Goal: Transaction & Acquisition: Book appointment/travel/reservation

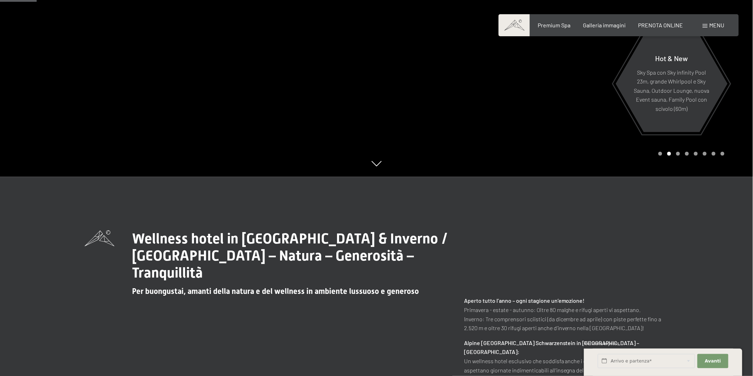
scroll to position [197, 0]
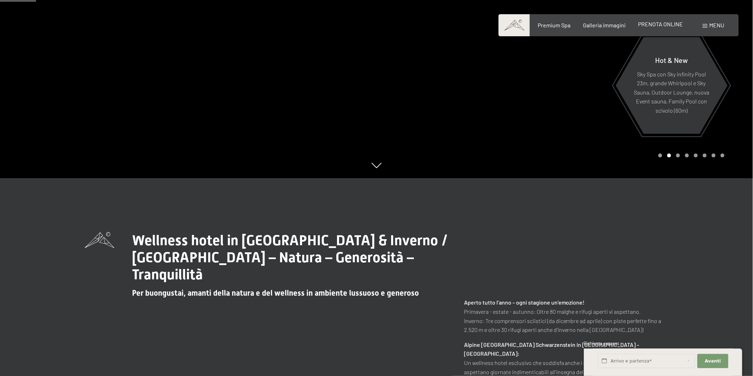
click at [673, 26] on span "PRENOTA ONLINE" at bounding box center [660, 24] width 45 height 7
click at [656, 27] on span "PRENOTA ONLINE" at bounding box center [660, 24] width 45 height 7
click at [649, 22] on span "PRENOTA ONLINE" at bounding box center [660, 24] width 45 height 7
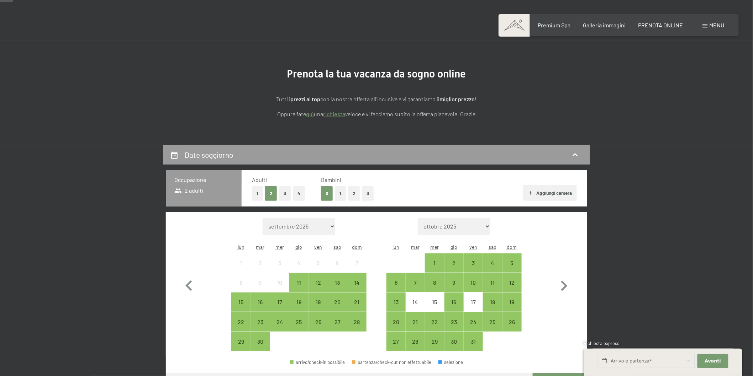
scroll to position [39, 0]
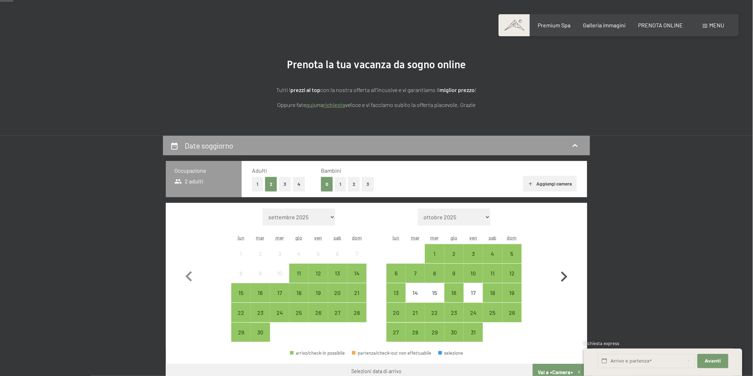
click at [567, 271] on icon "button" at bounding box center [563, 277] width 21 height 21
select select "[DATE]"
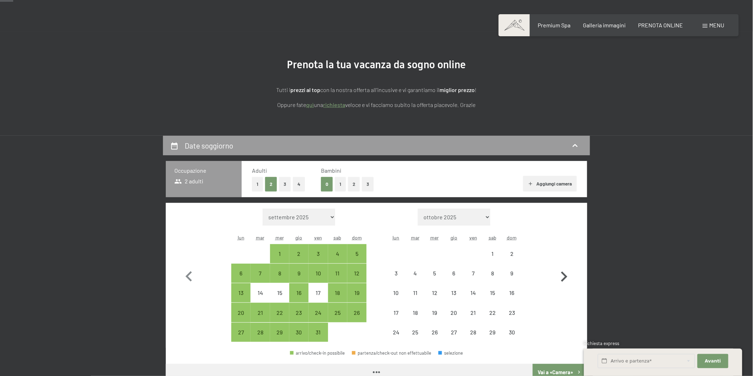
click at [567, 271] on icon "button" at bounding box center [563, 277] width 21 height 21
select select "[DATE]"
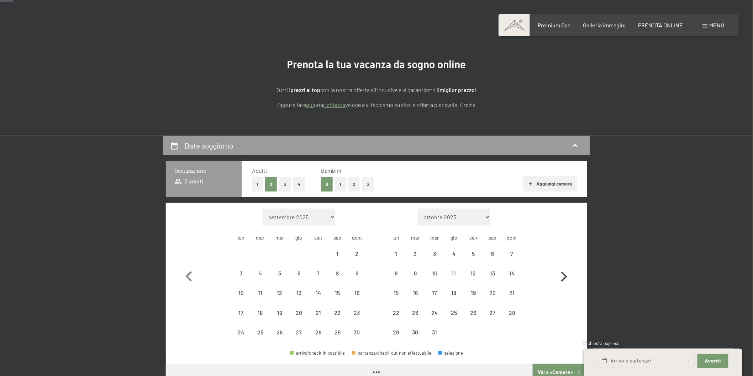
select select "[DATE]"
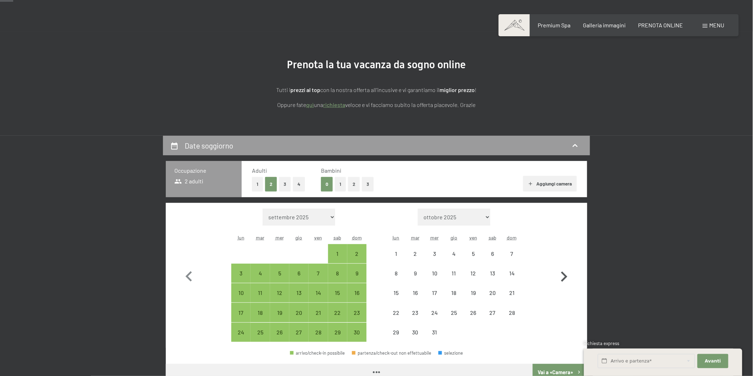
click at [567, 271] on icon "button" at bounding box center [563, 277] width 21 height 21
select select "[DATE]"
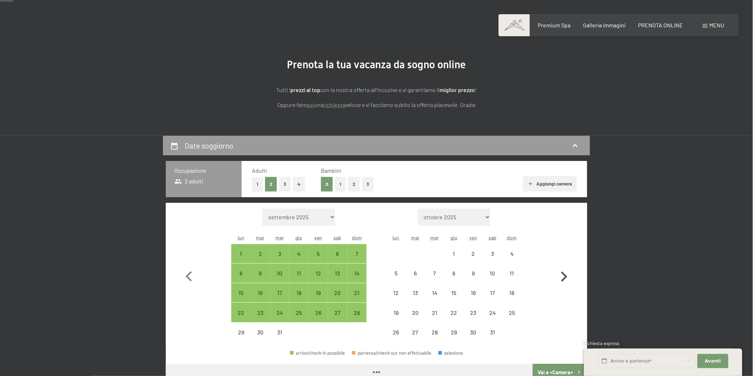
select select "[DATE]"
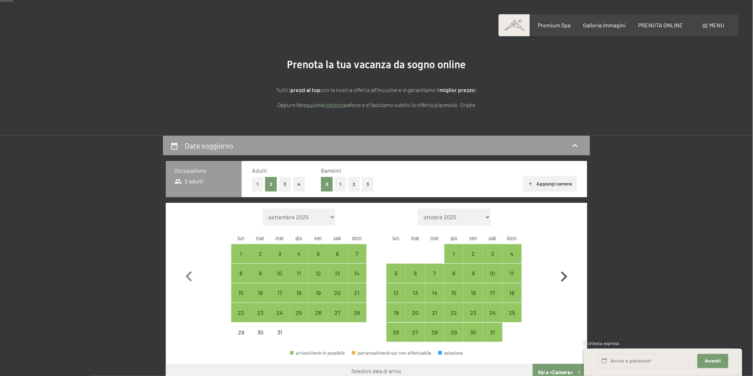
click at [567, 271] on icon "button" at bounding box center [563, 277] width 21 height 21
select select "[DATE]"
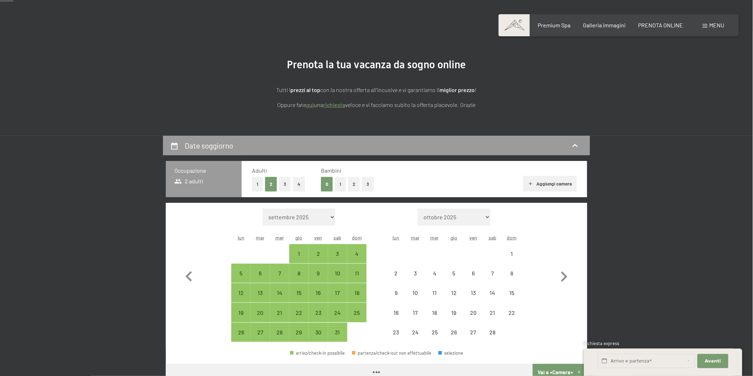
select select "[DATE]"
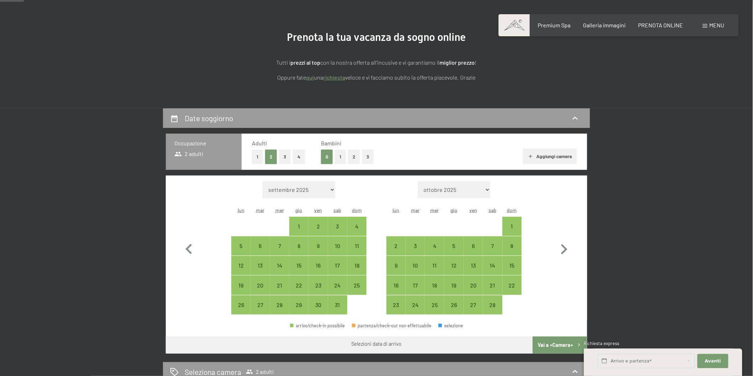
scroll to position [79, 0]
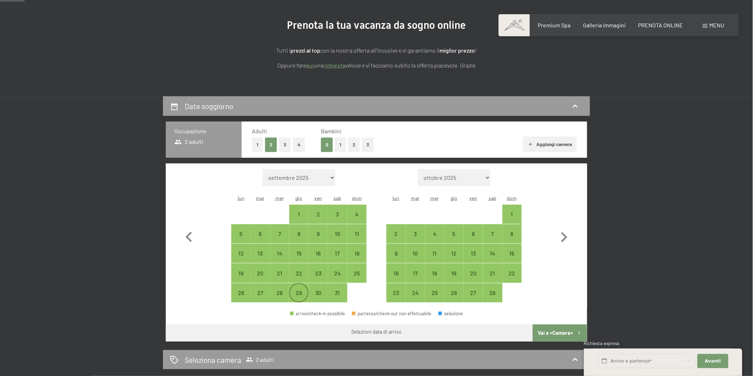
click at [302, 296] on div "29" at bounding box center [299, 299] width 18 height 18
select select "[DATE]"
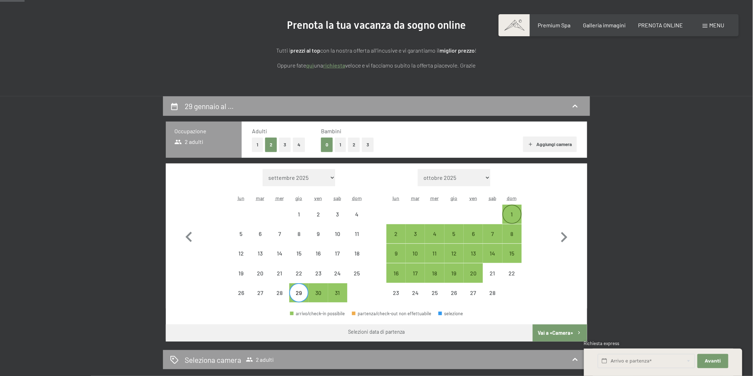
click at [514, 212] on div "1" at bounding box center [512, 221] width 18 height 18
select select "[DATE]"
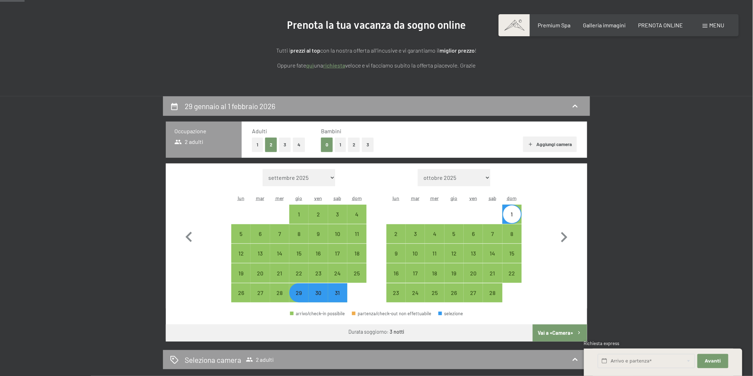
click at [339, 145] on button "1" at bounding box center [340, 145] width 11 height 15
select select "[DATE]"
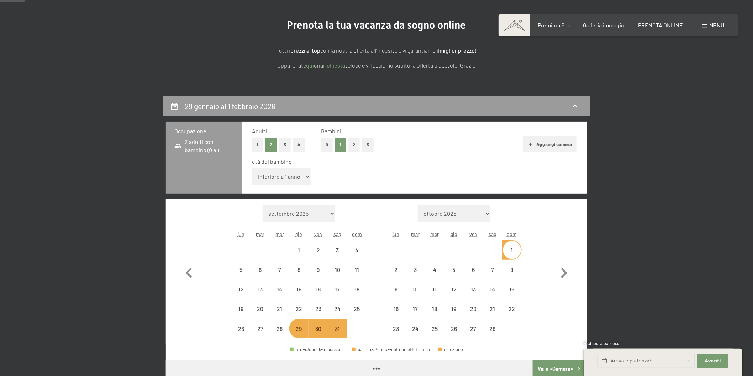
click at [304, 177] on select "inferiore a 1 anno 1 anno 2 anni 3 anni 4 anni 5 anni 6 anni 7 anni 8 anni 9 an…" at bounding box center [281, 176] width 59 height 17
select select "[DATE]"
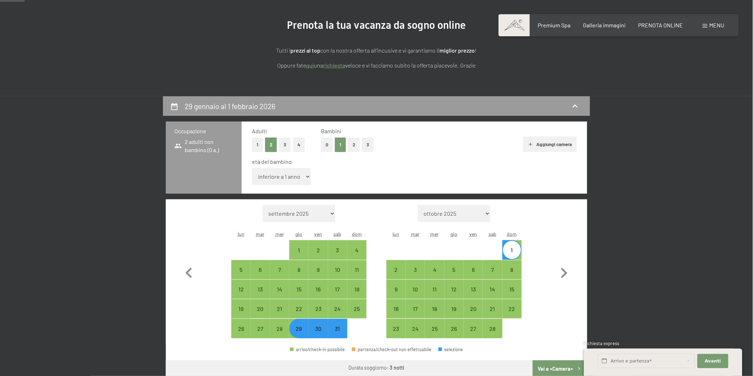
select select "8"
click at [252, 168] on select "inferiore a 1 anno 1 anno 2 anni 3 anni 4 anni 5 anni 6 anni 7 anni 8 anni 9 an…" at bounding box center [281, 176] width 59 height 17
select select "[DATE]"
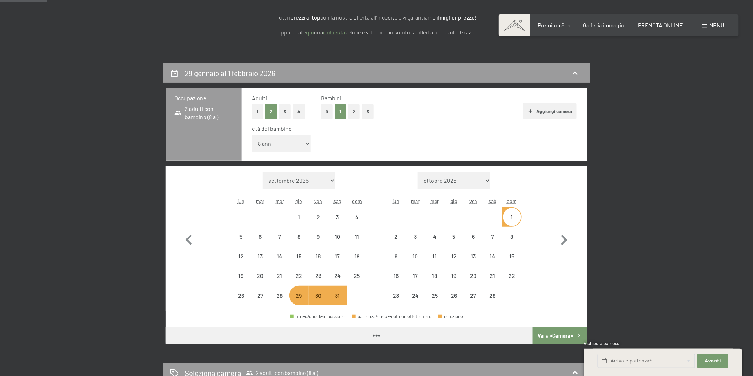
scroll to position [158, 0]
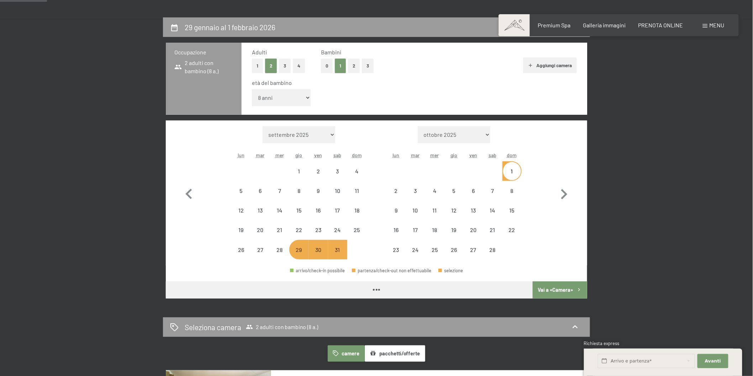
select select "[DATE]"
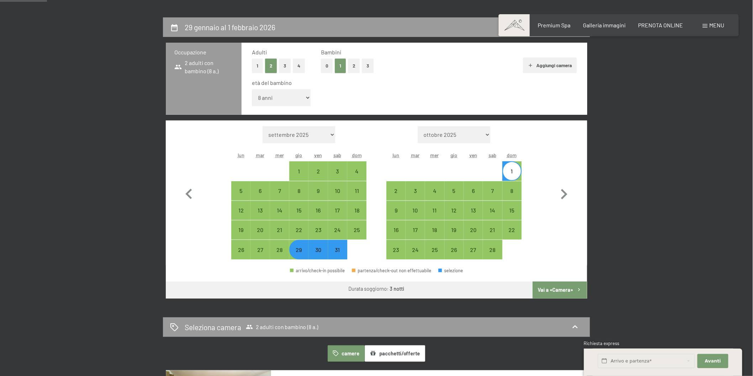
click at [557, 291] on button "Vai a «Camera»" at bounding box center [559, 290] width 54 height 17
select select "[DATE]"
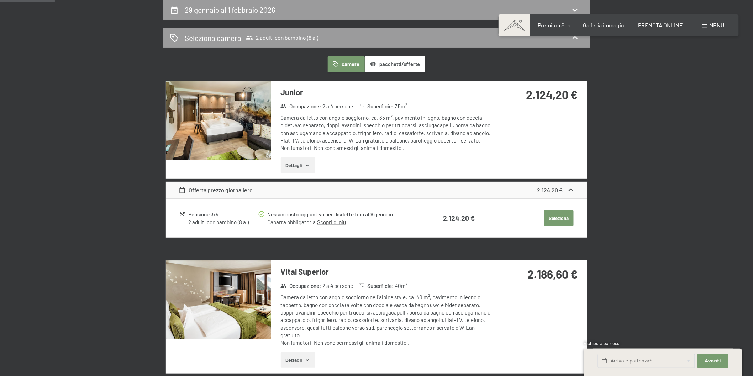
scroll to position [96, 0]
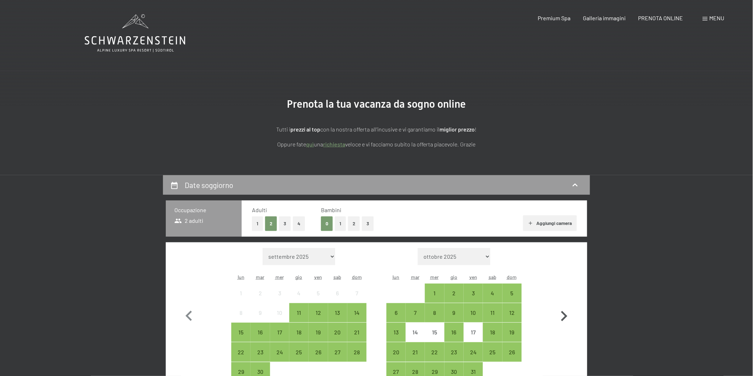
click at [562, 317] on icon "button" at bounding box center [563, 316] width 21 height 21
select select "[DATE]"
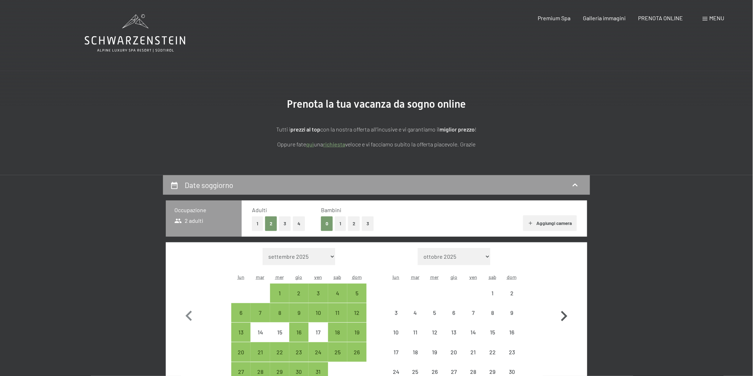
click at [562, 317] on icon "button" at bounding box center [563, 316] width 21 height 21
select select "[DATE]"
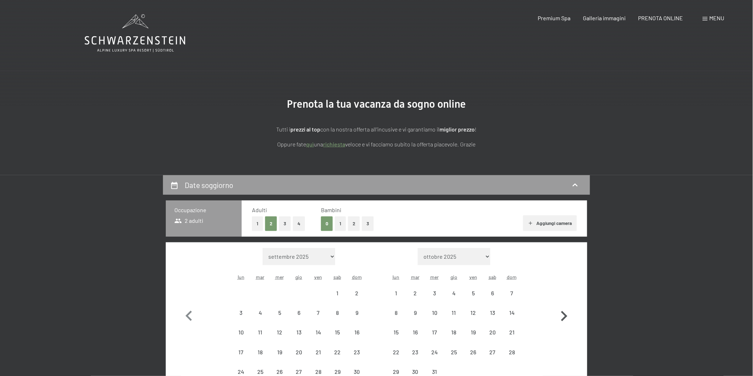
click at [562, 317] on icon "button" at bounding box center [563, 316] width 21 height 21
select select "[DATE]"
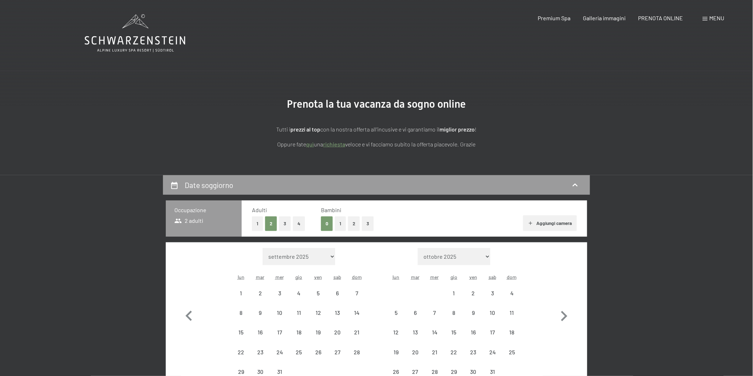
click at [339, 224] on button "1" at bounding box center [340, 224] width 11 height 15
select select "[DATE]"
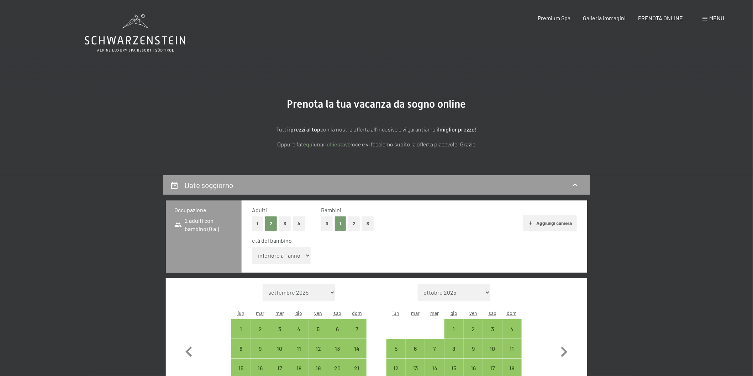
select select "[DATE]"
click at [291, 254] on select "inferiore a 1 anno 1 anno 2 anni 3 anni 4 anni 5 anni 6 anni 7 anni 8 anni 9 an…" at bounding box center [281, 255] width 59 height 17
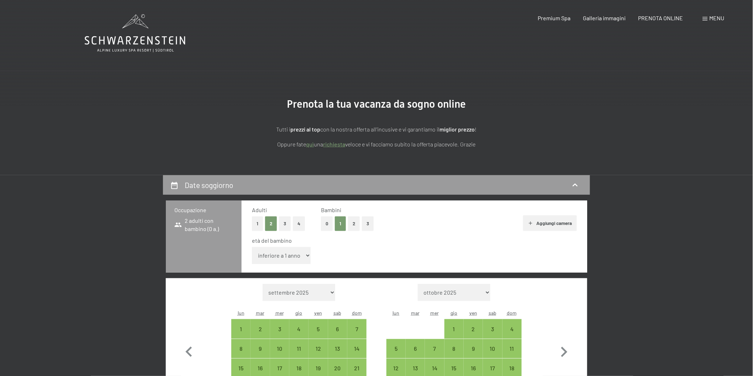
select select "8"
click at [252, 247] on select "inferiore a 1 anno 1 anno 2 anni 3 anni 4 anni 5 anni 6 anni 7 anni 8 anni 9 an…" at bounding box center [281, 255] width 59 height 17
select select "[DATE]"
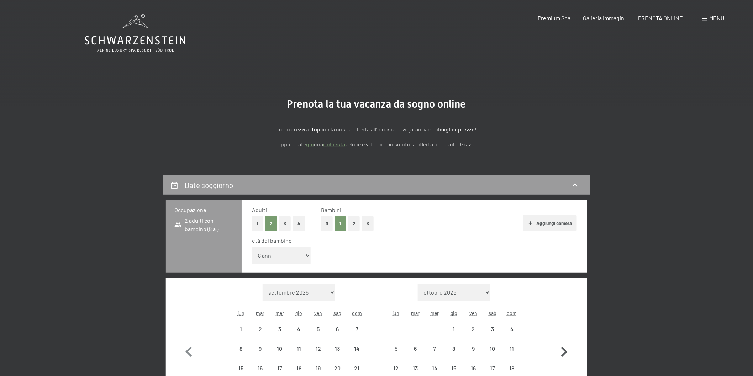
select select "[DATE]"
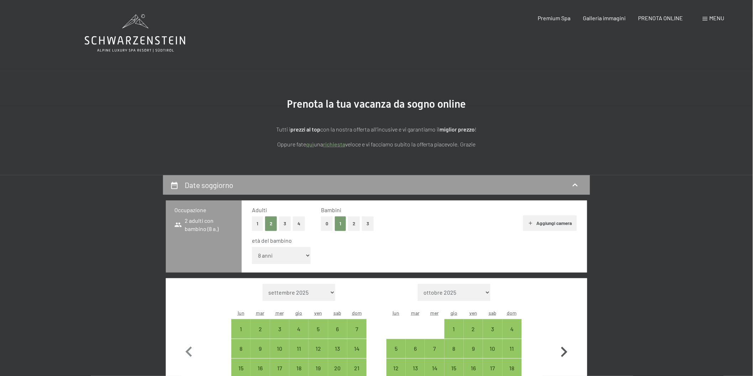
click at [562, 354] on icon "button" at bounding box center [563, 352] width 21 height 21
select select "[DATE]"
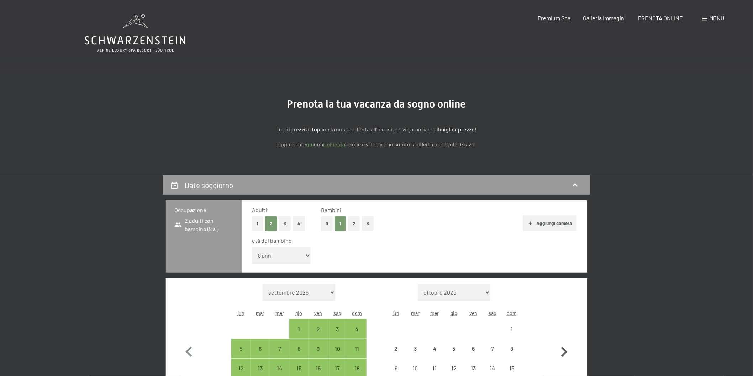
click at [562, 354] on icon "button" at bounding box center [563, 352] width 21 height 21
select select "[DATE]"
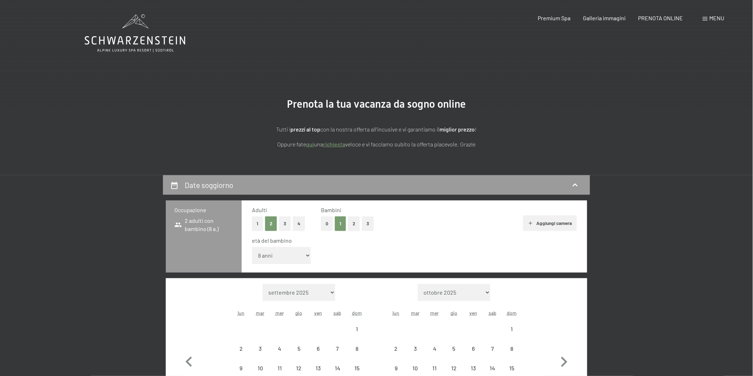
select select "[DATE]"
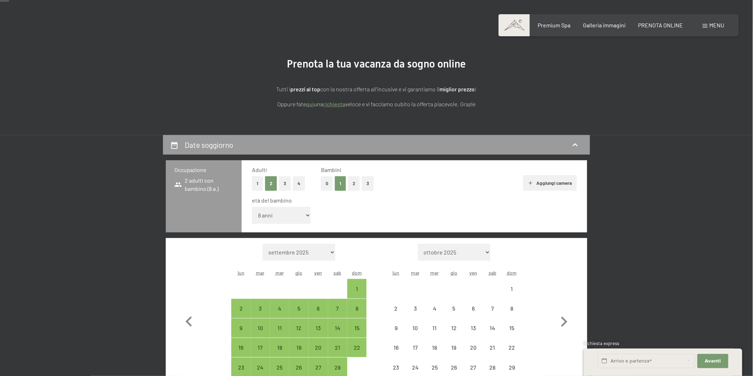
scroll to position [118, 0]
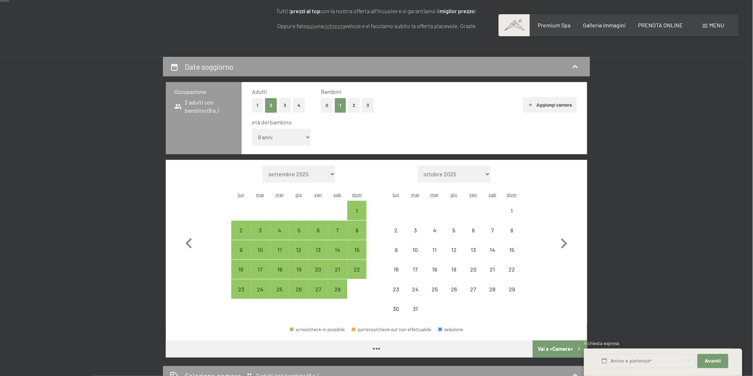
select select "[DATE]"
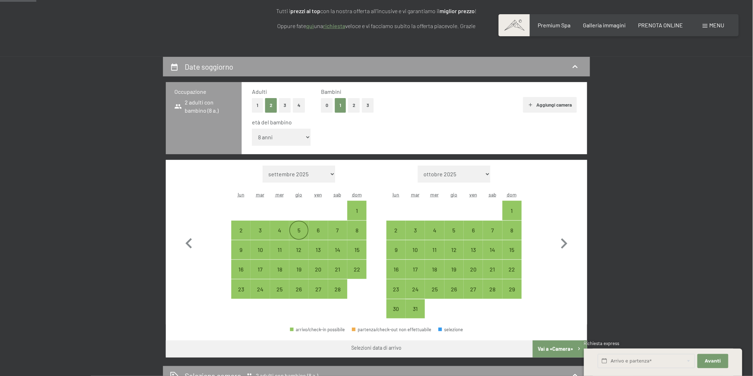
click at [296, 230] on div "5" at bounding box center [299, 237] width 18 height 18
select select "[DATE]"
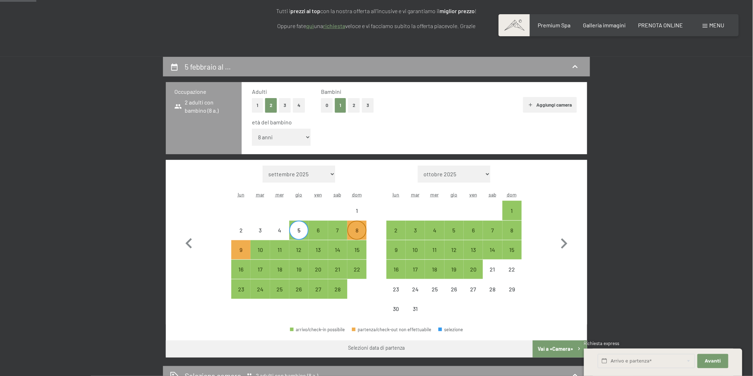
click at [353, 230] on div "8" at bounding box center [357, 237] width 18 height 18
select select "[DATE]"
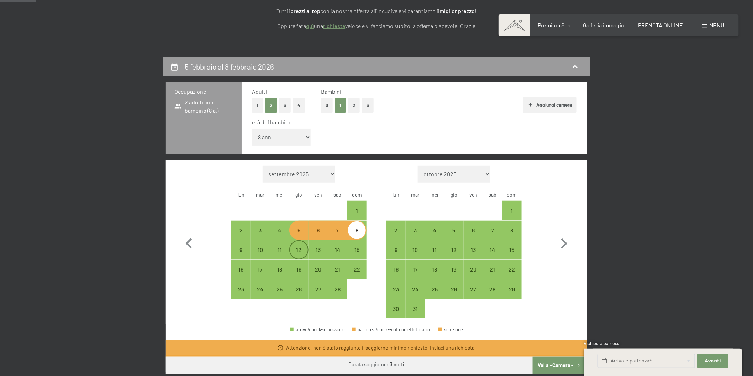
click at [296, 246] on div "12" at bounding box center [299, 250] width 18 height 18
select select "[DATE]"
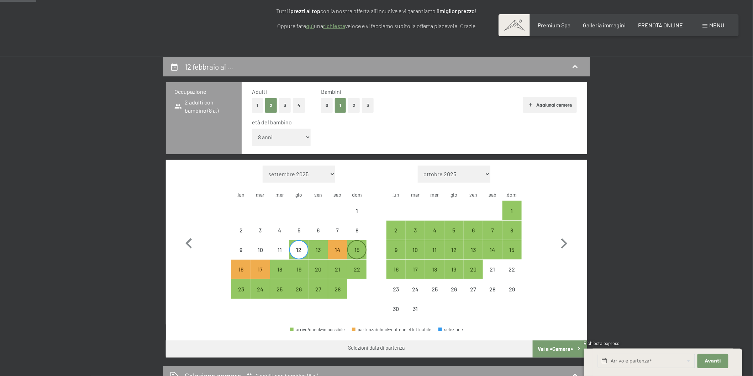
click at [356, 249] on div "15" at bounding box center [357, 256] width 18 height 18
select select "[DATE]"
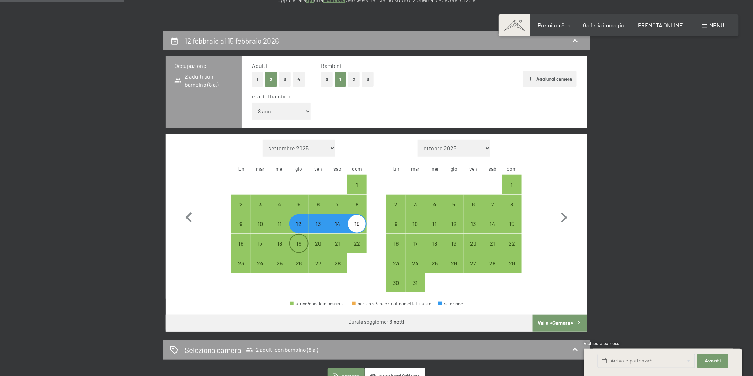
scroll to position [158, 0]
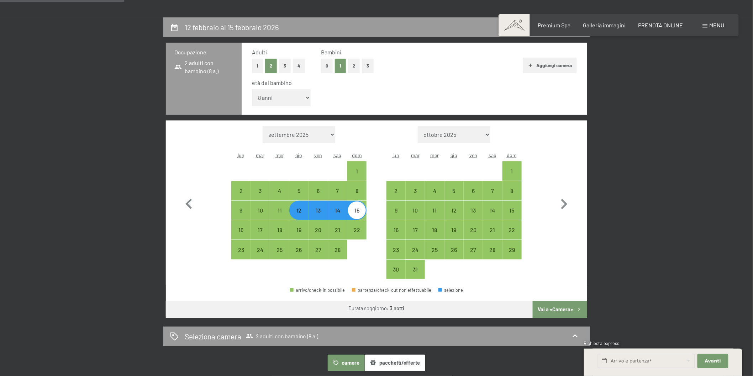
click at [547, 308] on button "Vai a «Camera»" at bounding box center [559, 309] width 54 height 17
select select "[DATE]"
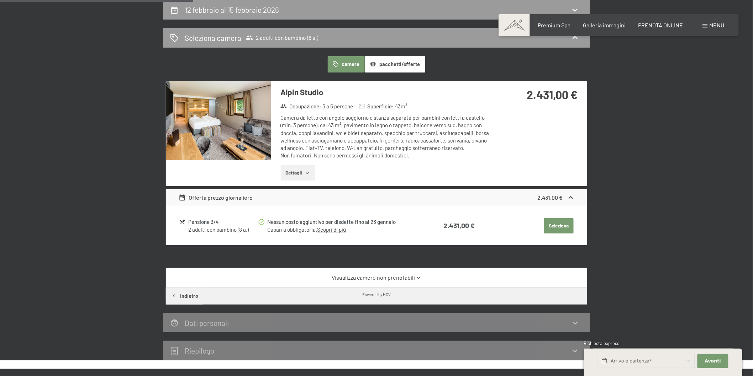
scroll to position [136, 0]
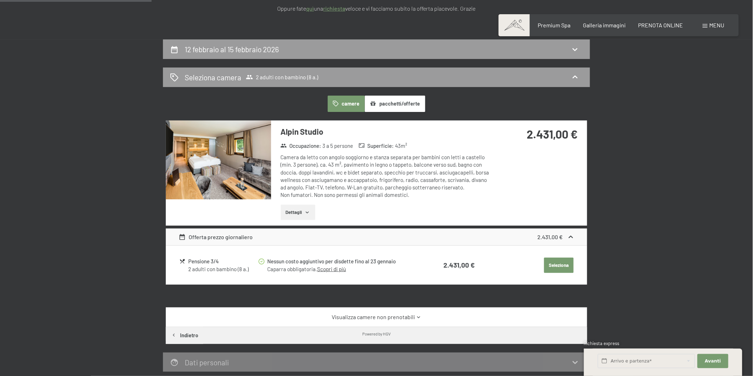
click at [349, 278] on table "Pensione 3/4 2 adulti con bambino (8 a.) Nessun costo aggiuntivo per disdette f…" at bounding box center [377, 265] width 396 height 28
click at [361, 314] on link "Visualizza camere non prenotabili" at bounding box center [377, 317] width 396 height 8
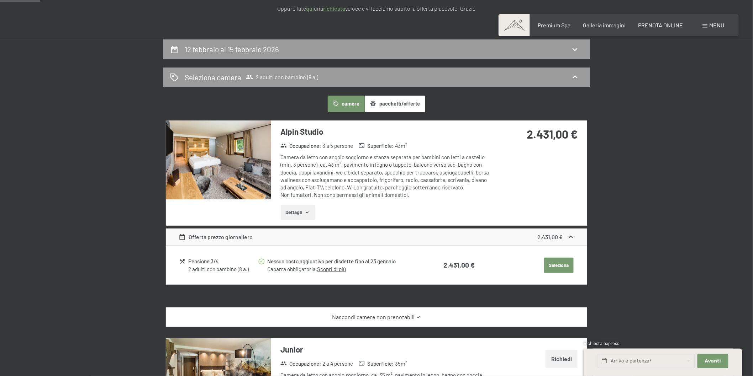
scroll to position [0, 0]
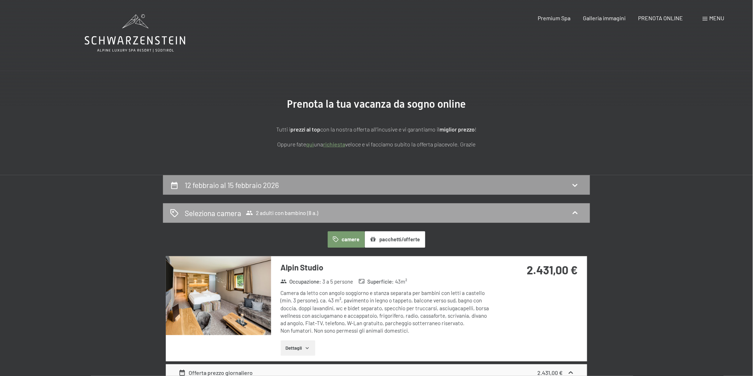
click at [249, 209] on icon at bounding box center [249, 212] width 7 height 7
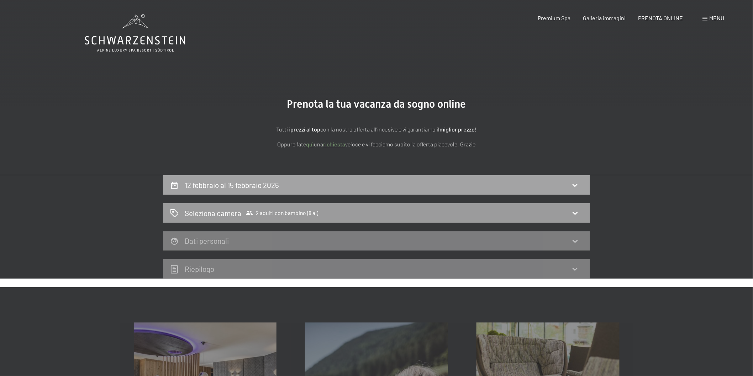
click at [561, 189] on div "12 febbraio al 15 febbraio 2026" at bounding box center [376, 185] width 413 height 10
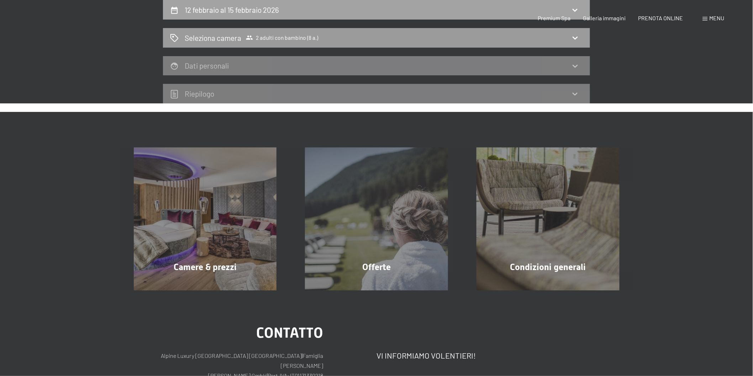
select select "8"
select select "[DATE]"
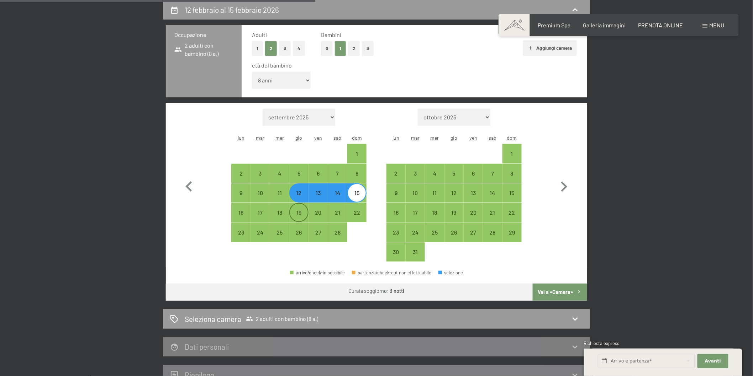
click at [299, 214] on div "19" at bounding box center [299, 219] width 18 height 18
select select "[DATE]"
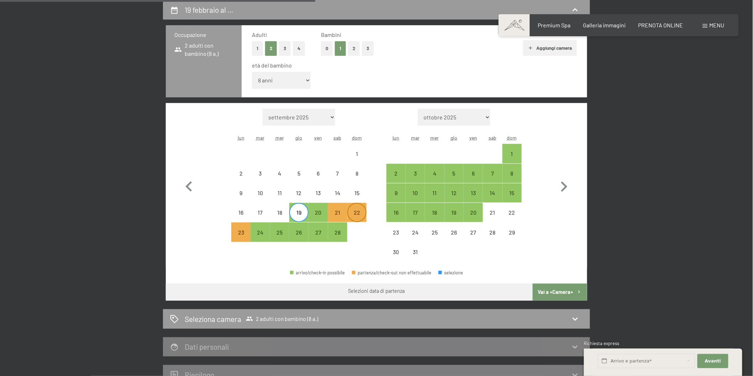
click at [357, 213] on div "22" at bounding box center [357, 219] width 18 height 18
select select "[DATE]"
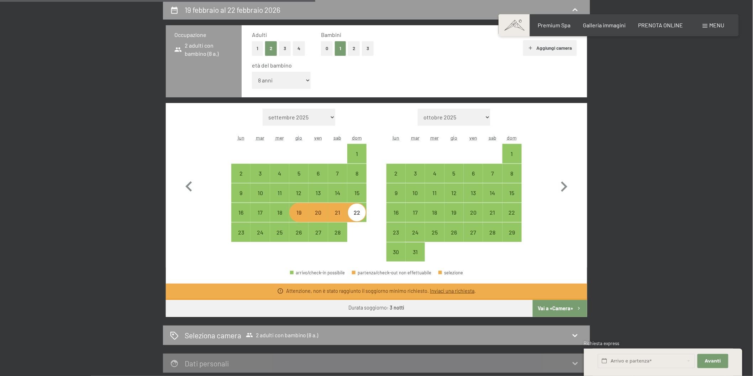
click at [312, 120] on select "settembre 2025 ottobre 2025 novembre 2025 dicembre 2025 gennaio 2026 febbraio 2…" at bounding box center [298, 117] width 73 height 17
select select "[DATE]"
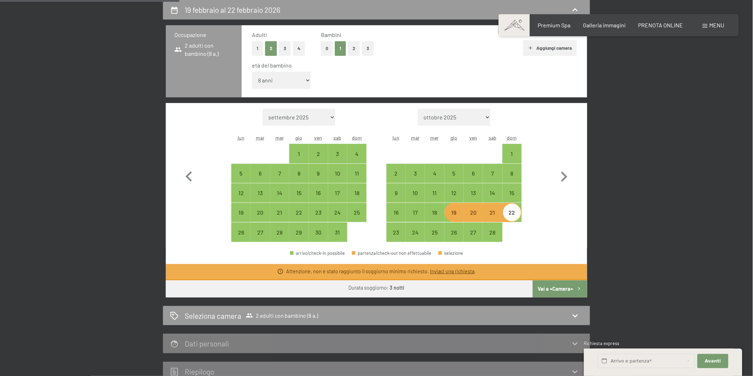
scroll to position [136, 0]
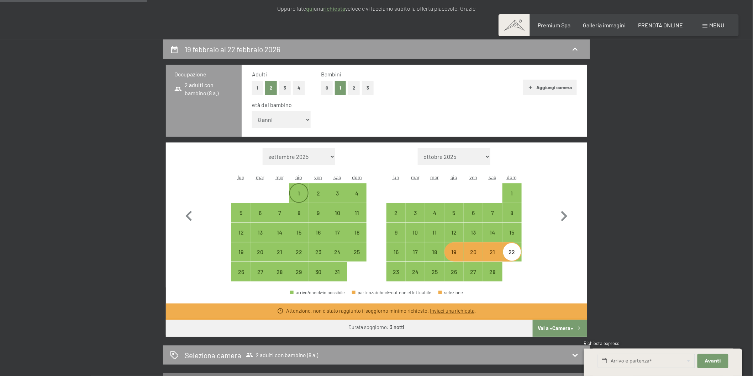
click at [299, 191] on div "1" at bounding box center [299, 200] width 18 height 18
select select "[DATE]"
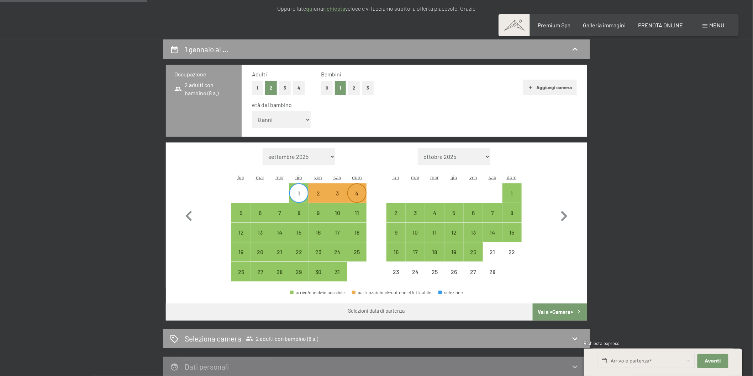
click at [355, 191] on div "4" at bounding box center [357, 200] width 18 height 18
select select "[DATE]"
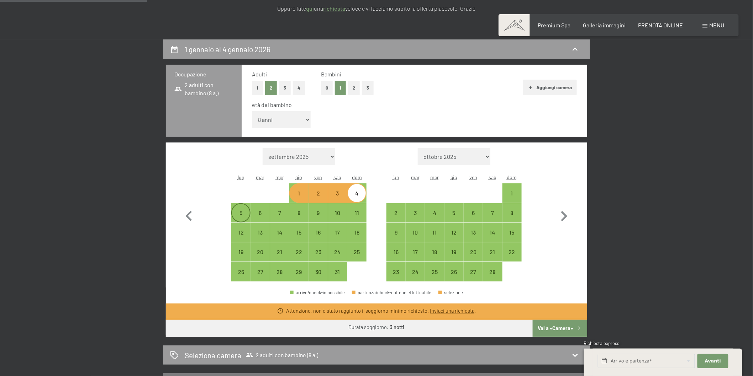
click at [244, 214] on div "5" at bounding box center [241, 219] width 18 height 18
select select "[DATE]"
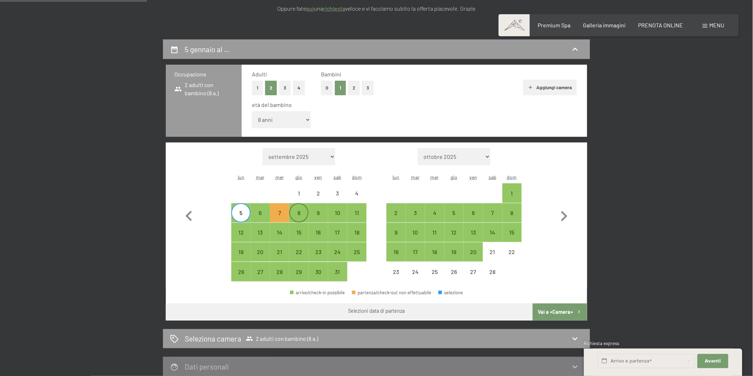
click at [301, 211] on div "8" at bounding box center [299, 219] width 18 height 18
select select "[DATE]"
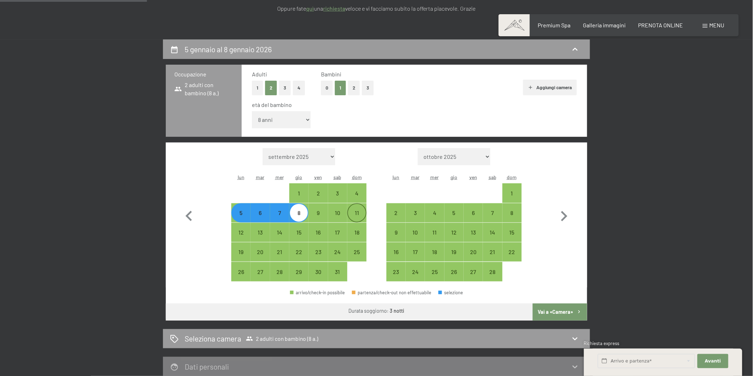
click at [356, 215] on div "11" at bounding box center [357, 219] width 18 height 18
select select "[DATE]"
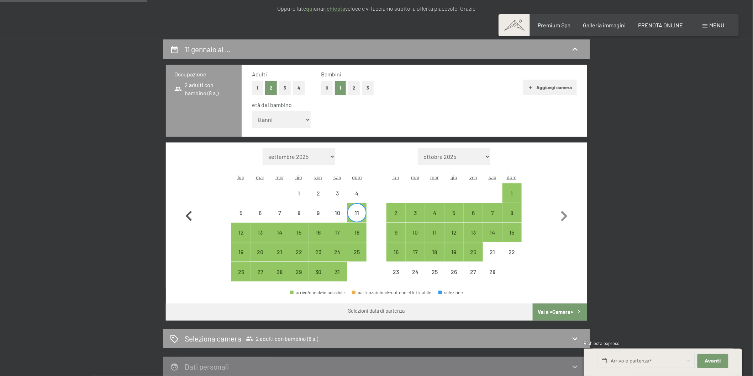
click at [182, 279] on button "button" at bounding box center [189, 215] width 21 height 134
select select "[DATE]"
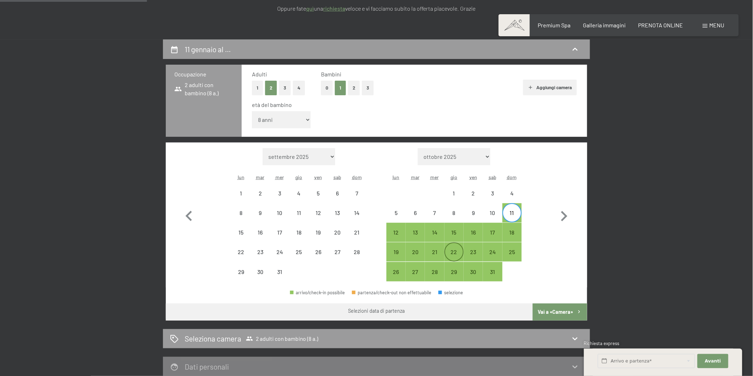
click at [451, 249] on div "22" at bounding box center [454, 258] width 18 height 18
select select "[DATE]"
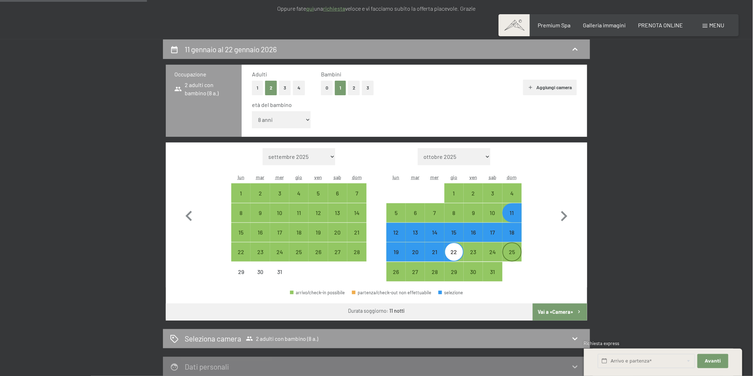
click at [503, 253] on div "25" at bounding box center [512, 258] width 18 height 18
select select "[DATE]"
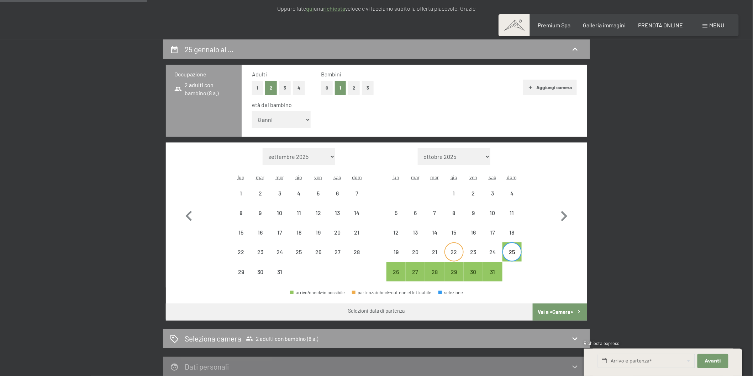
click at [452, 253] on div "22" at bounding box center [454, 258] width 18 height 18
select select "[DATE]"
click at [506, 249] on div "25" at bounding box center [512, 258] width 18 height 18
select select "[DATE]"
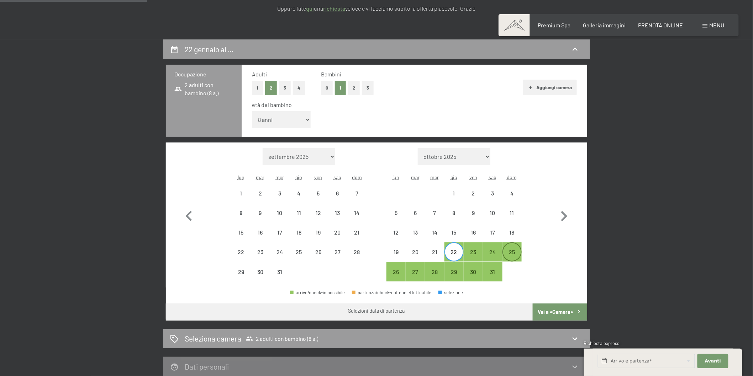
select select "[DATE]"
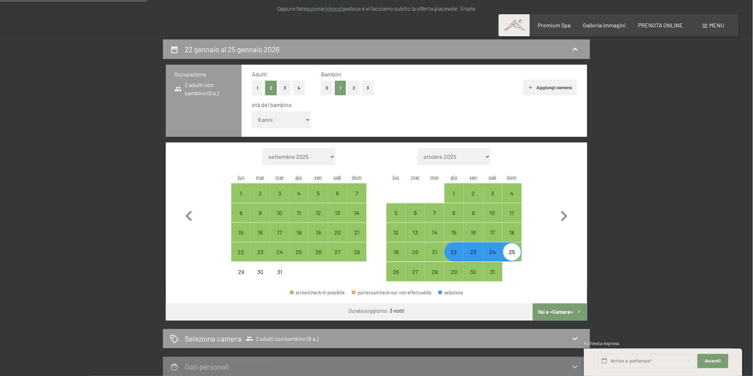
click at [555, 313] on button "Vai a «Camera»" at bounding box center [559, 312] width 54 height 17
select select "[DATE]"
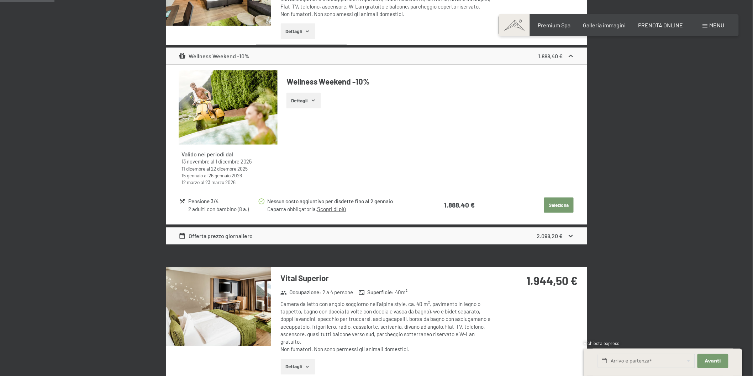
scroll to position [316, 0]
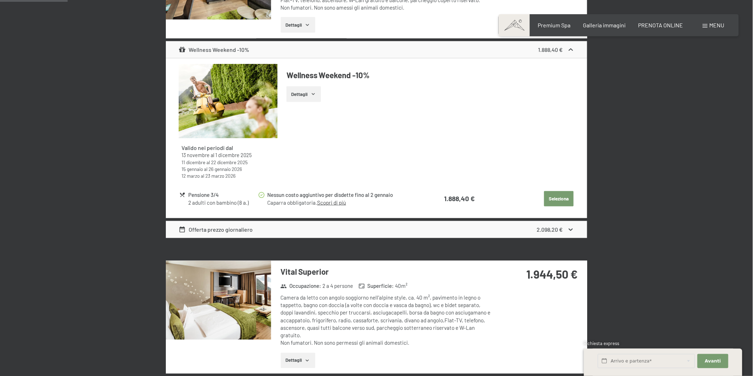
click at [293, 97] on button "Dettagli" at bounding box center [303, 94] width 35 height 16
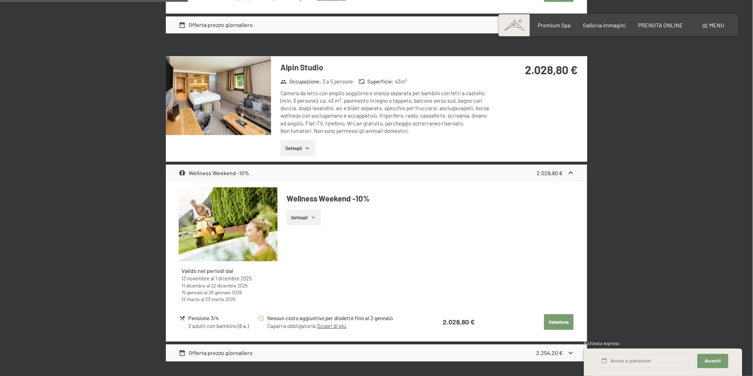
scroll to position [909, 0]
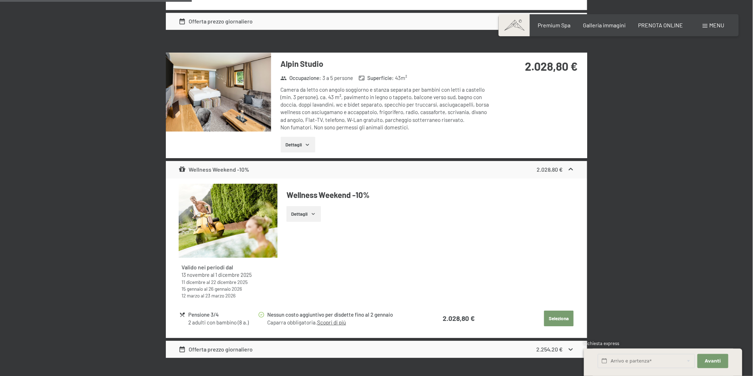
click at [302, 146] on button "Dettagli" at bounding box center [298, 145] width 35 height 16
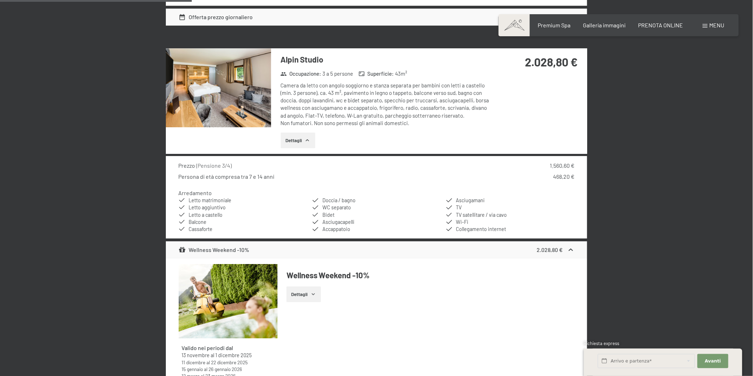
scroll to position [1027, 0]
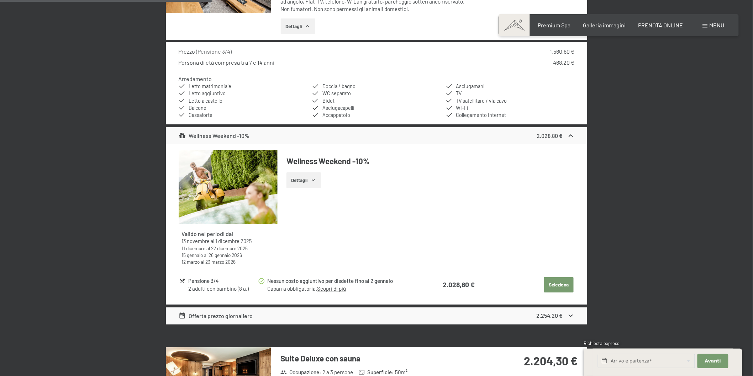
click at [557, 280] on button "Seleziona" at bounding box center [559, 285] width 30 height 16
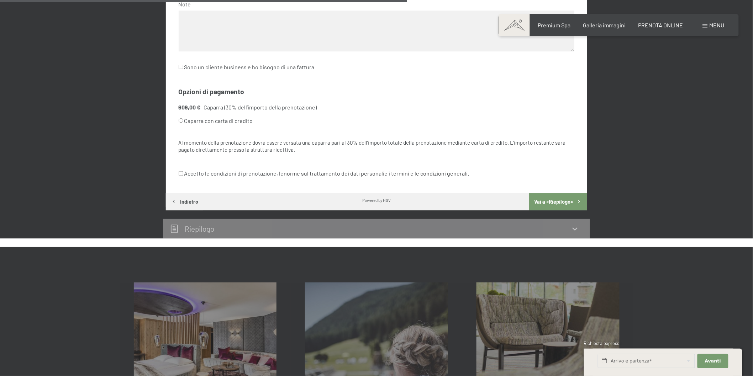
scroll to position [452, 0]
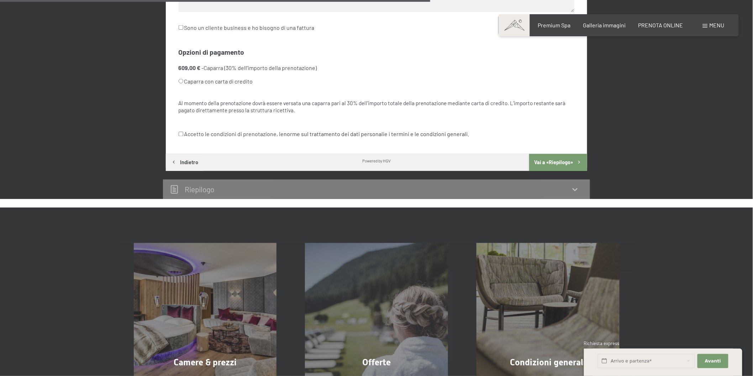
click at [232, 187] on div "Riepilogo" at bounding box center [376, 189] width 413 height 10
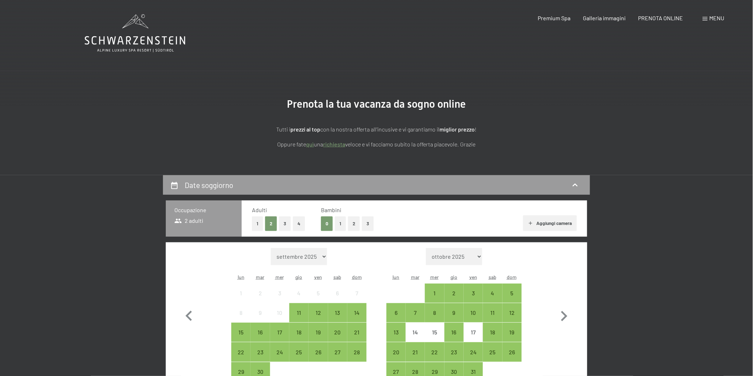
click at [477, 255] on select "ottobre 2025 novembre 2025 dicembre 2025 gennaio 2026 febbraio 2026 marzo 2026 …" at bounding box center [454, 256] width 57 height 17
select select "[DATE]"
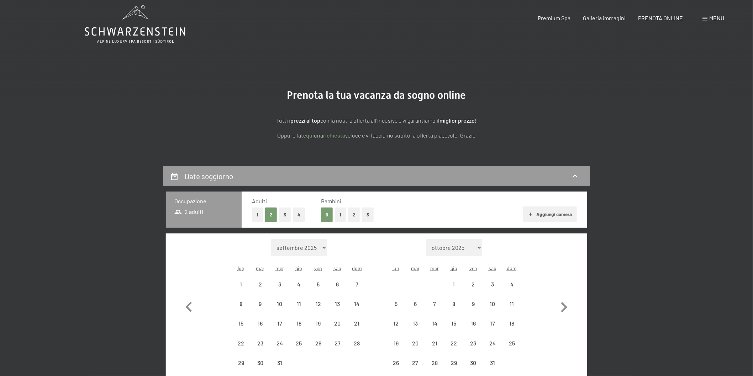
scroll to position [39, 0]
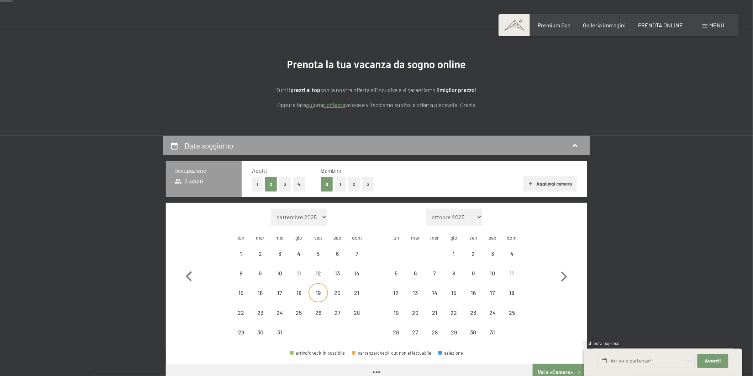
select select "[DATE]"
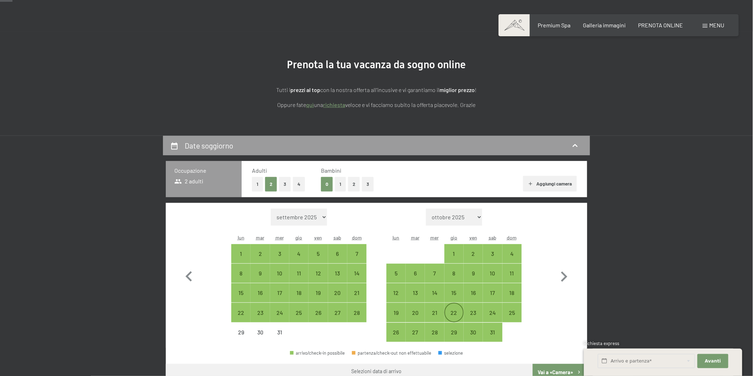
click at [455, 310] on div "22" at bounding box center [454, 319] width 18 height 18
select select "[DATE]"
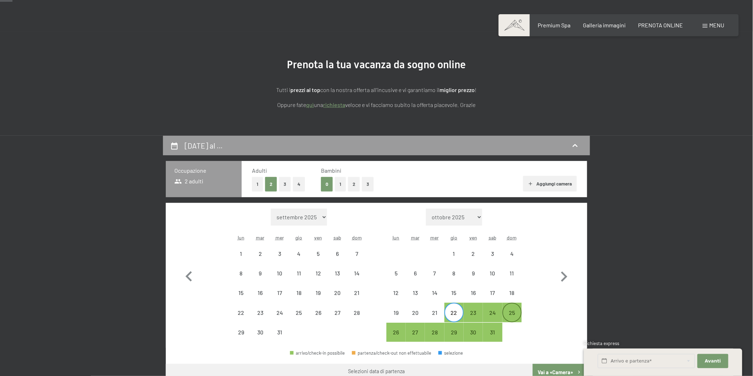
click at [513, 310] on div "25" at bounding box center [512, 319] width 18 height 18
select select "[DATE]"
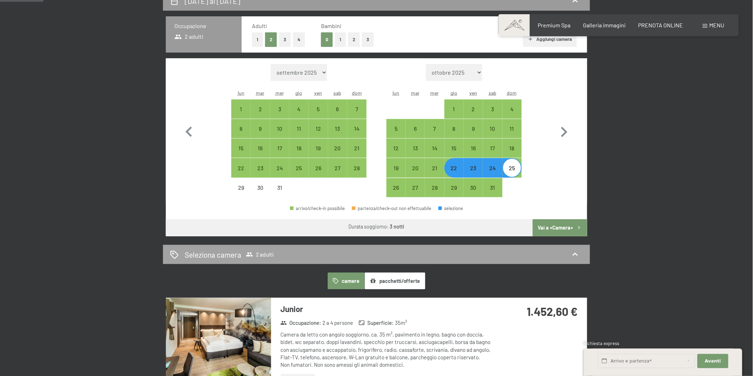
scroll to position [197, 0]
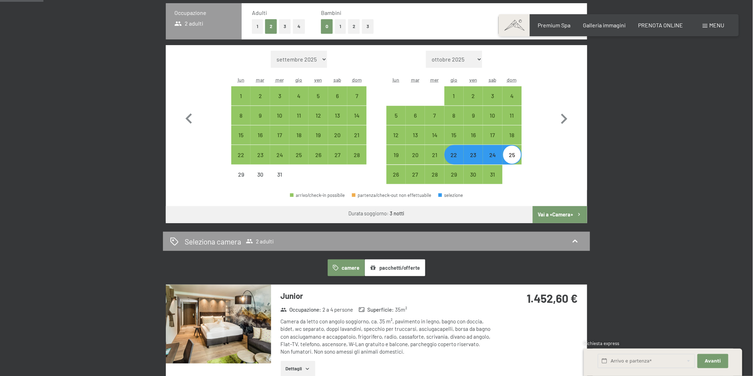
click at [542, 212] on button "Vai a «Camera»" at bounding box center [559, 214] width 54 height 17
select select "[DATE]"
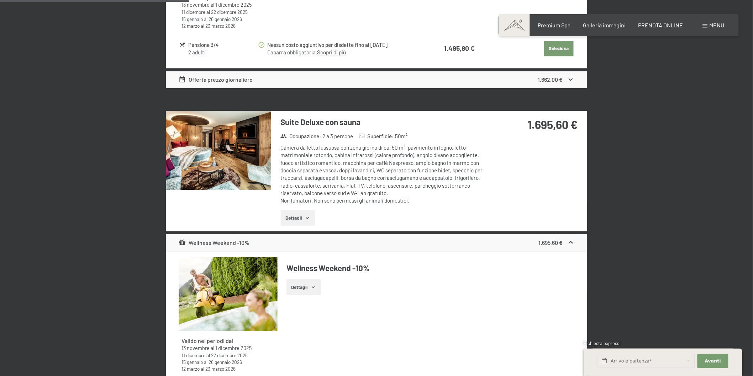
scroll to position [847, 0]
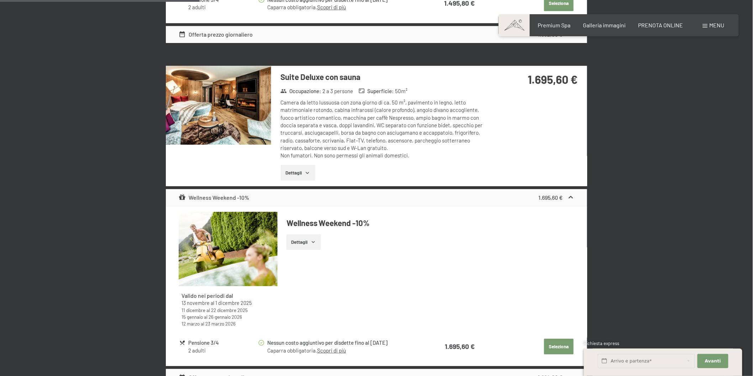
click at [295, 238] on button "Dettagli" at bounding box center [303, 242] width 35 height 16
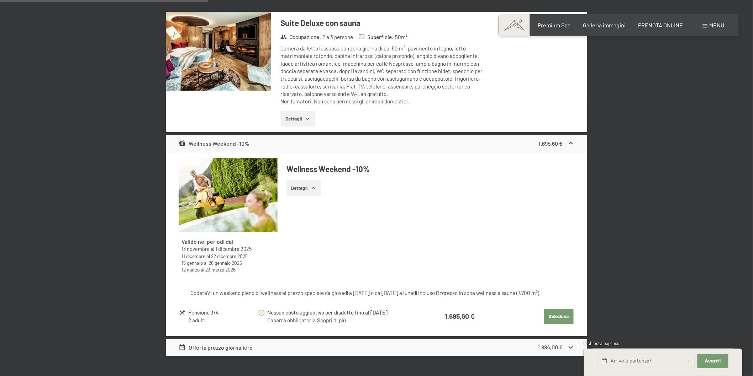
scroll to position [926, 0]
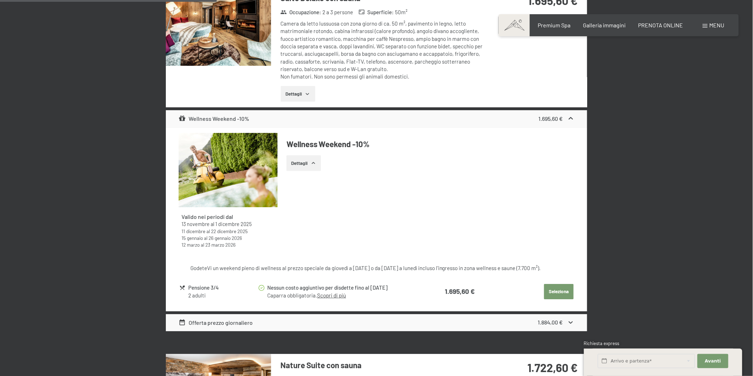
click at [287, 288] on div "Nessun costo aggiuntivo per disdette fino al 2 gennaio" at bounding box center [341, 288] width 148 height 8
click at [262, 286] on icon at bounding box center [261, 288] width 6 height 6
click at [329, 293] on link "Scopri di più" at bounding box center [331, 295] width 29 height 6
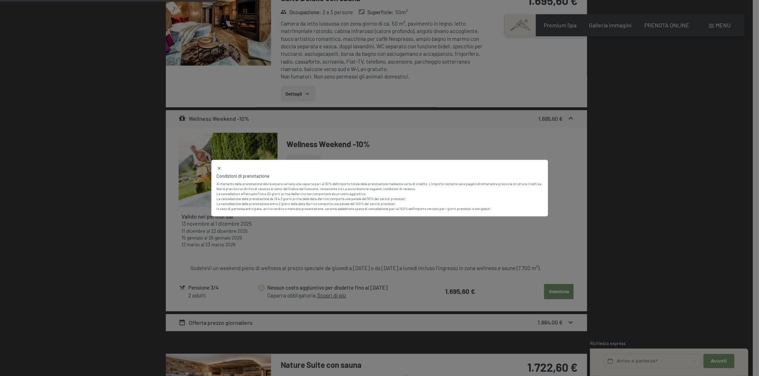
click at [502, 147] on div "Condizioni di prenotazione Al momento della prenotazione dovrà essere versata u…" at bounding box center [379, 188] width 759 height 376
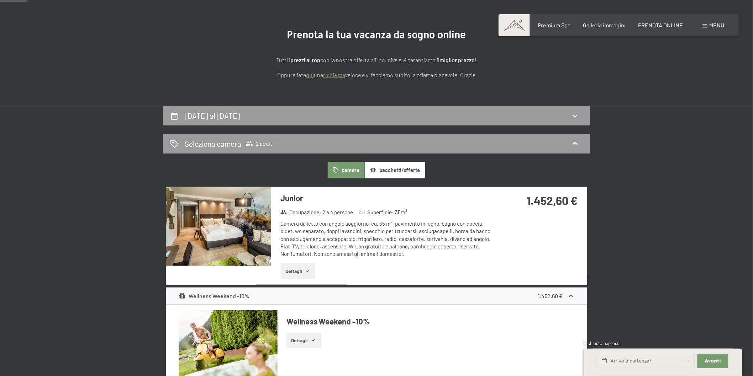
scroll to position [0, 0]
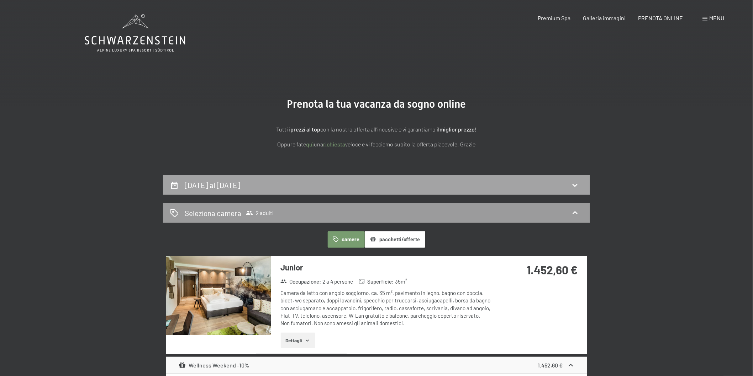
click at [235, 187] on h2 "22 gennaio al 25 gennaio 2026" at bounding box center [212, 185] width 55 height 9
select select "[DATE]"
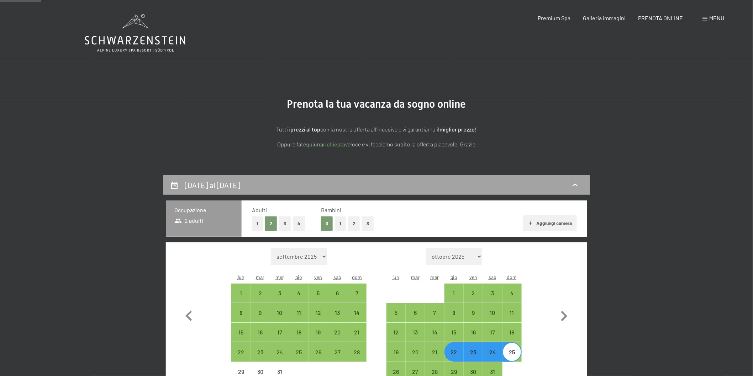
scroll to position [175, 0]
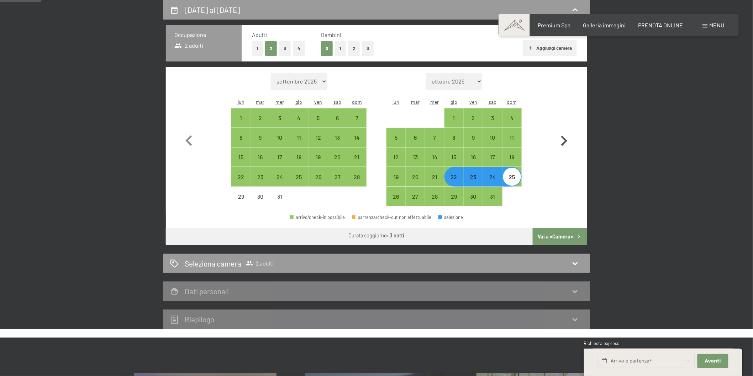
click at [565, 143] on icon "button" at bounding box center [564, 141] width 6 height 10
select select "[DATE]"
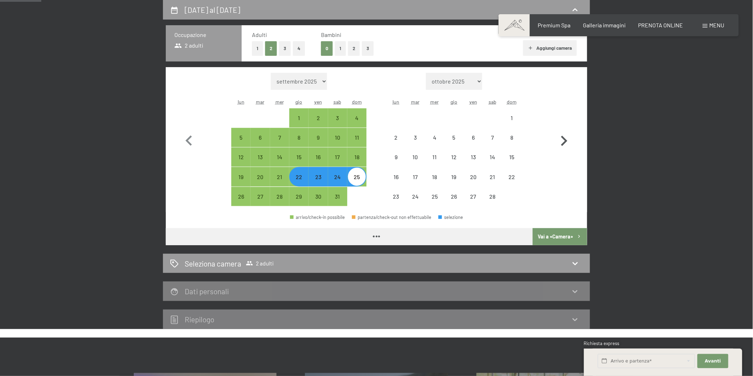
click at [565, 143] on icon "button" at bounding box center [564, 141] width 6 height 10
select select "[DATE]"
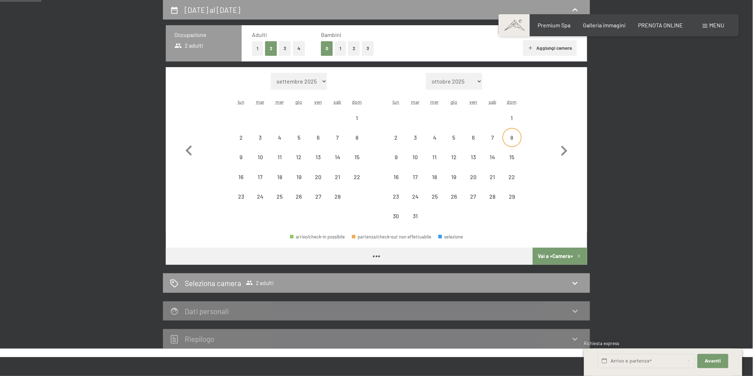
select select "[DATE]"
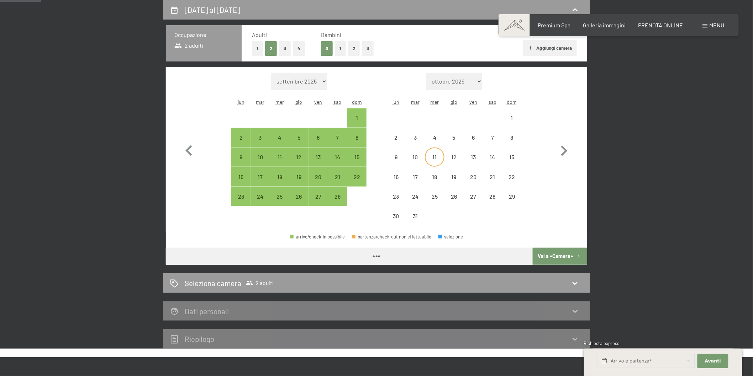
select select "[DATE]"
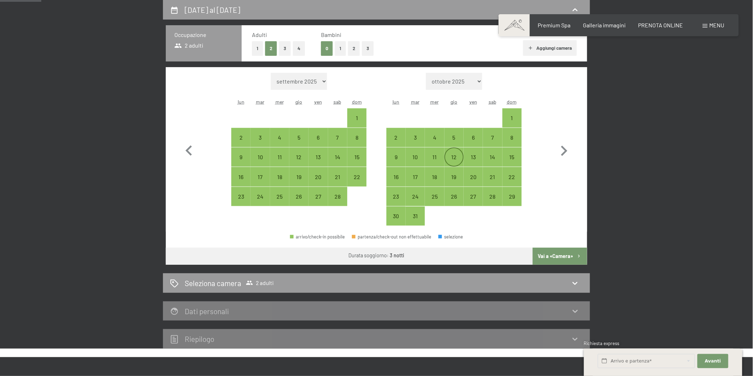
click at [449, 159] on div "12" at bounding box center [454, 163] width 18 height 18
select select "[DATE]"
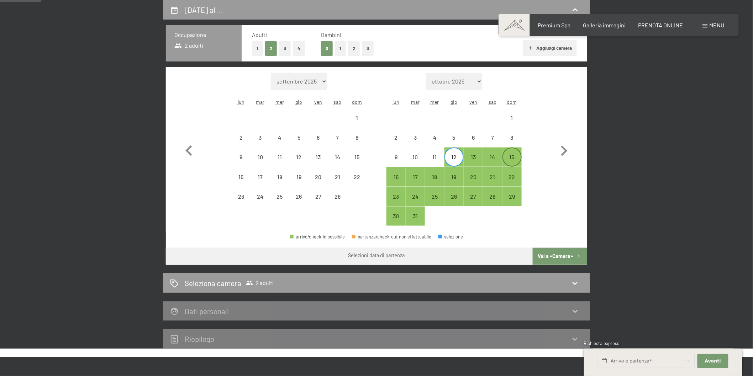
click at [507, 158] on div "15" at bounding box center [512, 163] width 18 height 18
select select "[DATE]"
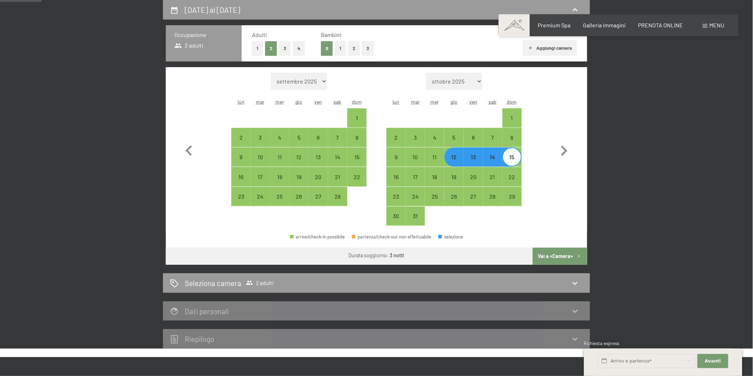
click at [558, 253] on button "Vai a «Camera»" at bounding box center [559, 256] width 54 height 17
select select "[DATE]"
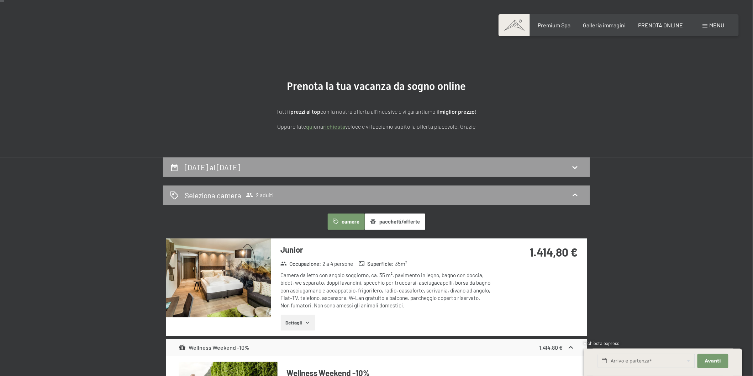
scroll to position [17, 0]
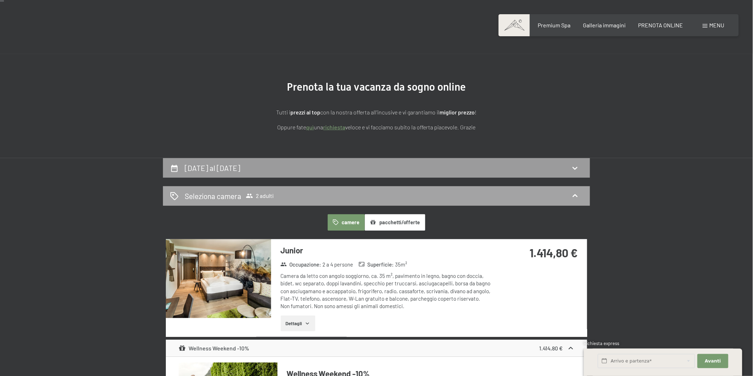
click at [295, 191] on div "Seleziona camera 2 adulti" at bounding box center [376, 196] width 413 height 10
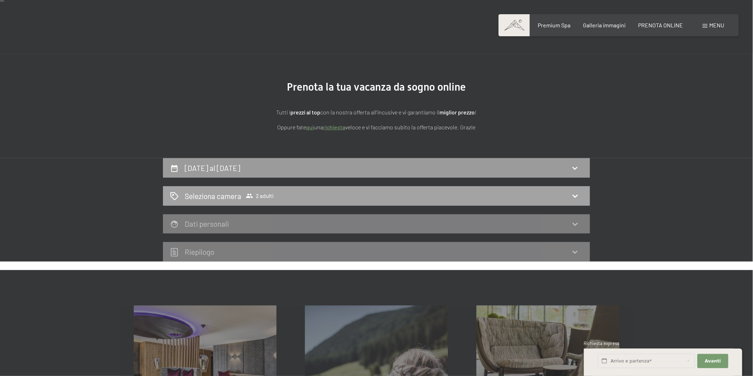
click at [290, 196] on div "Seleziona camera 2 adulti" at bounding box center [376, 196] width 413 height 10
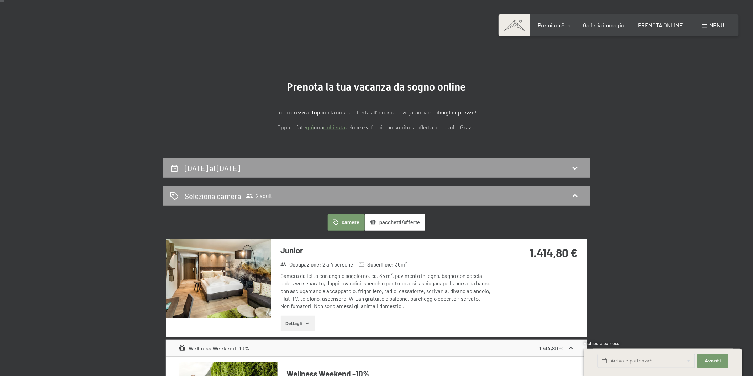
click at [290, 169] on div "12 marzo al 15 marzo 2026" at bounding box center [376, 168] width 413 height 10
select select "[DATE]"
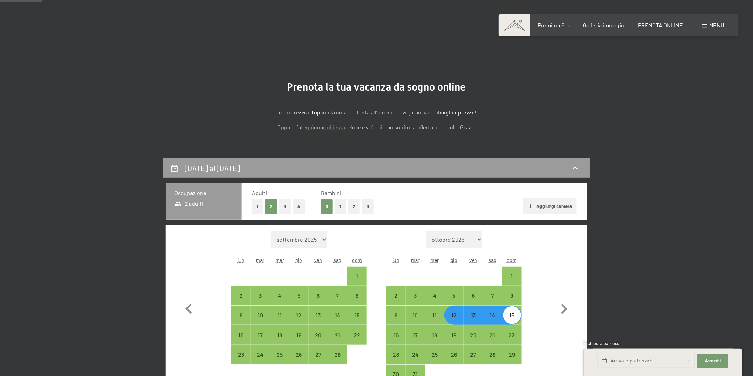
scroll to position [175, 0]
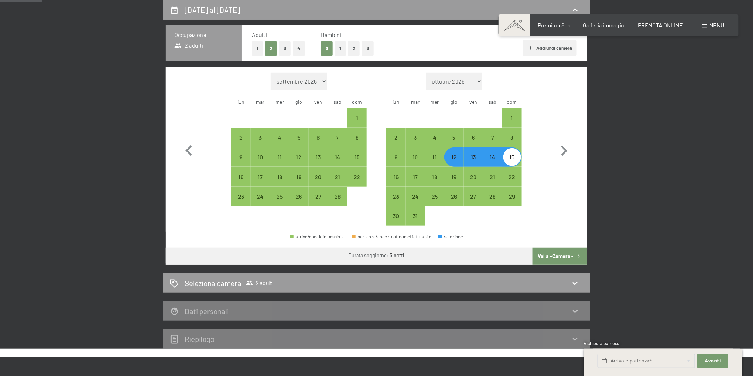
click at [340, 50] on button "1" at bounding box center [340, 48] width 11 height 15
select select "[DATE]"
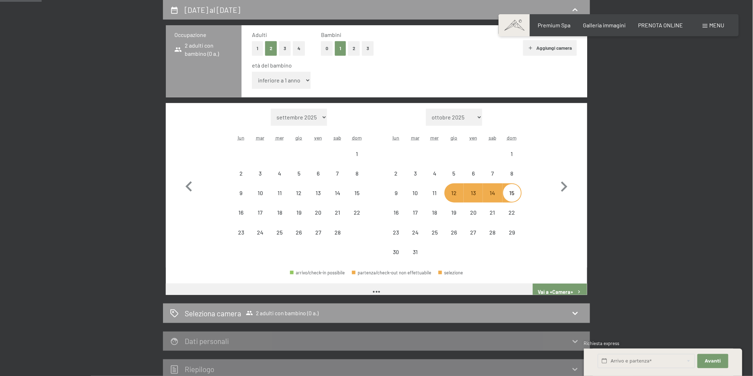
click at [295, 80] on select "inferiore a 1 anno 1 anno 2 anni 3 anni 4 anni 5 anni 6 anni 7 anni 8 anni 9 an…" at bounding box center [281, 80] width 59 height 17
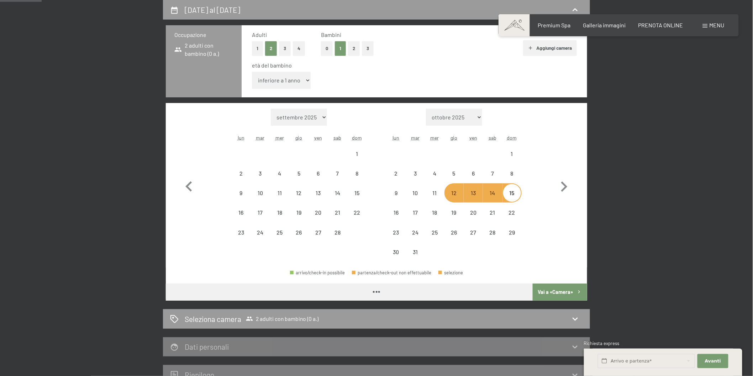
select select "[DATE]"
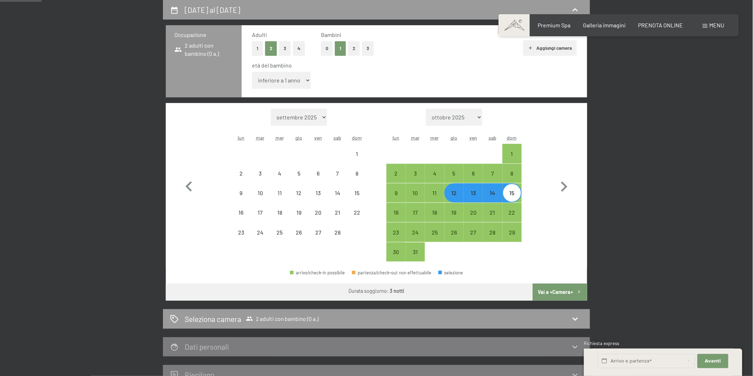
select select "[DATE]"
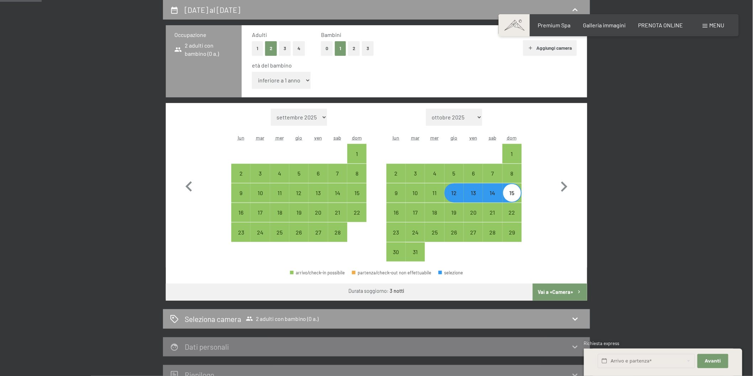
select select "8"
click at [252, 72] on select "inferiore a 1 anno 1 anno 2 anni 3 anni 4 anni 5 anni 6 anni 7 anni 8 anni 9 an…" at bounding box center [281, 80] width 59 height 17
select select "[DATE]"
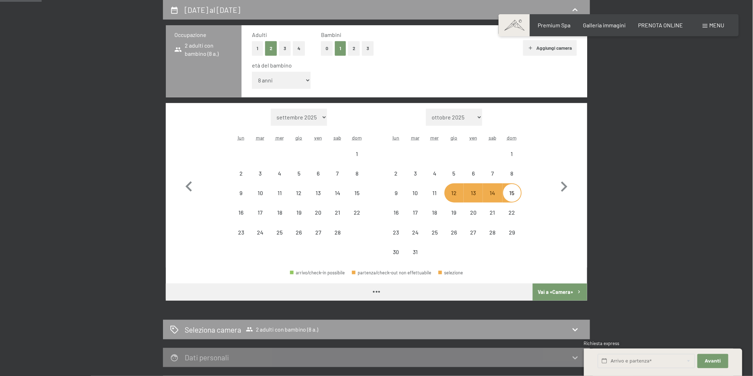
select select "[DATE]"
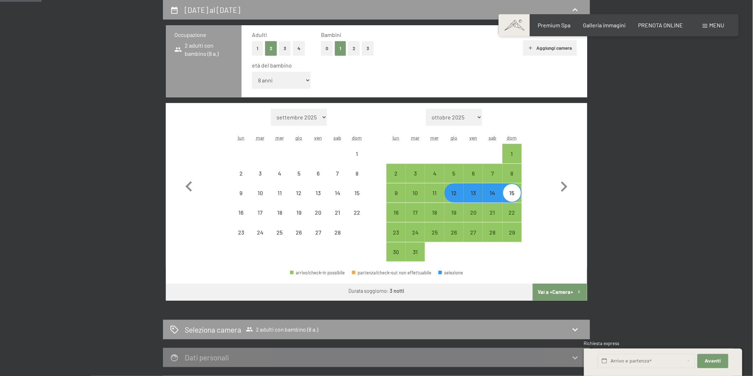
select select "[DATE]"
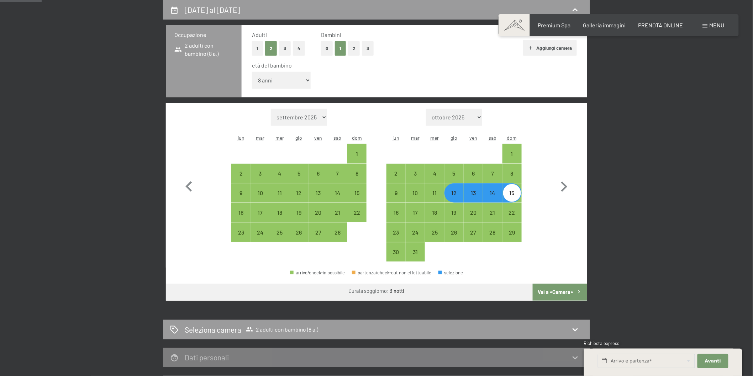
click at [557, 292] on button "Vai a «Camera»" at bounding box center [559, 292] width 54 height 17
select select "[DATE]"
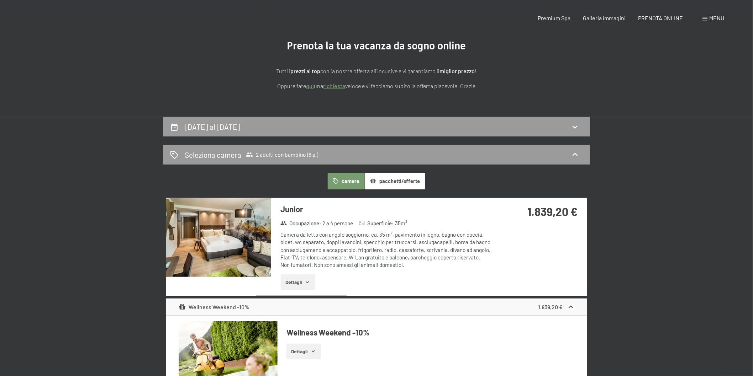
scroll to position [0, 0]
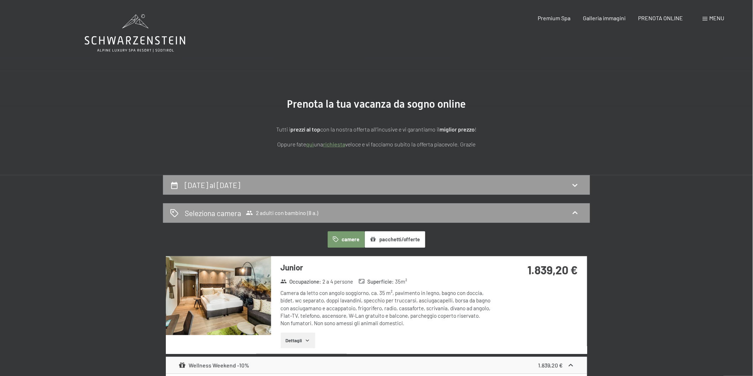
click at [249, 177] on div "12 marzo al 15 marzo 2026" at bounding box center [376, 185] width 427 height 20
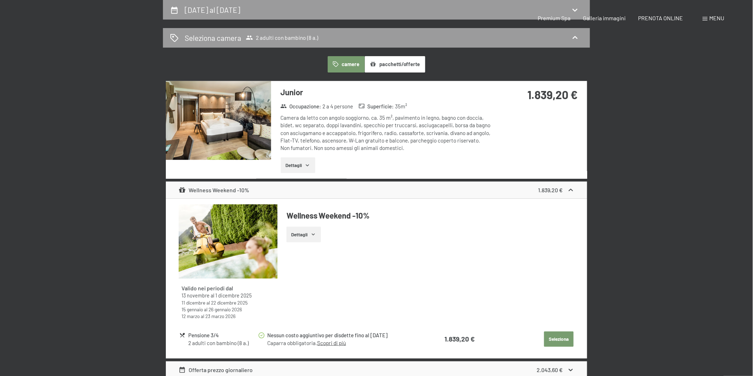
select select "8"
select select "[DATE]"
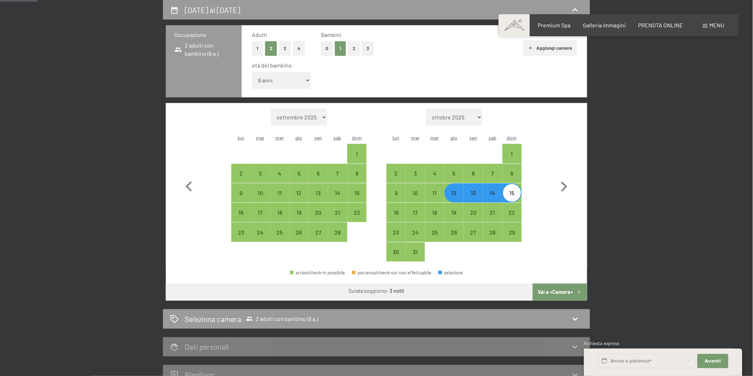
click at [297, 46] on button "4" at bounding box center [299, 48] width 12 height 15
select select "[DATE]"
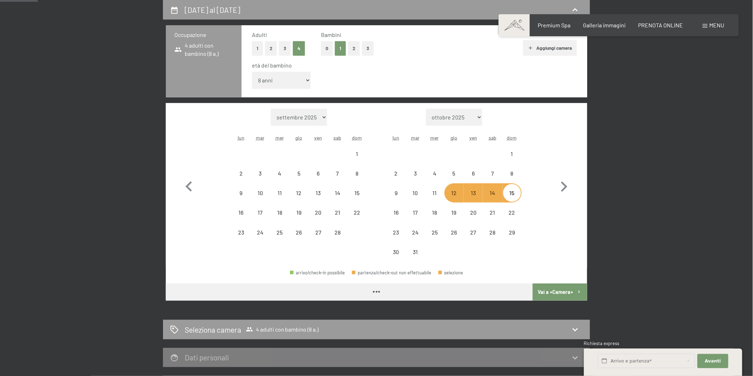
select select "[DATE]"
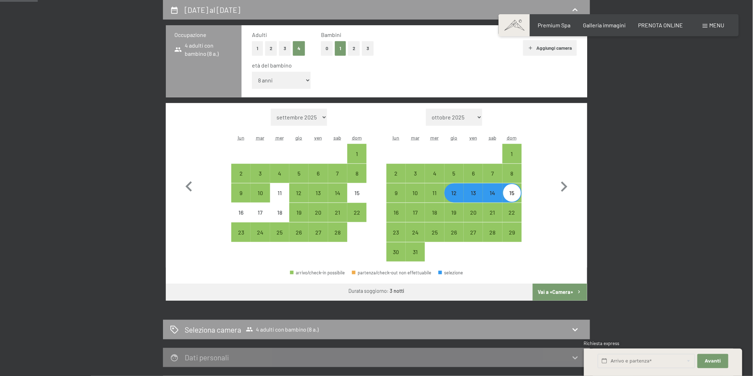
click at [566, 288] on button "Vai a «Camera»" at bounding box center [559, 292] width 54 height 17
select select "[DATE]"
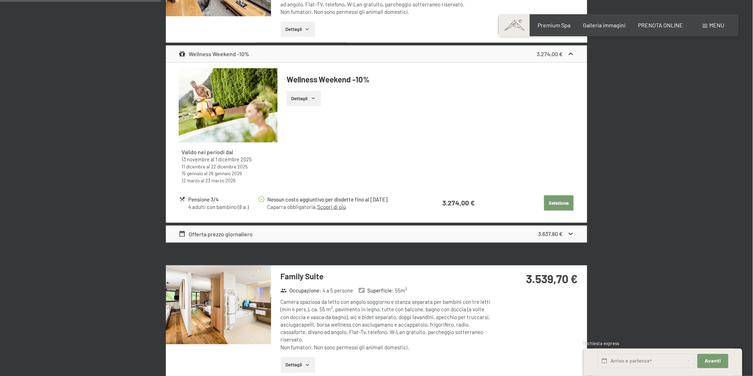
scroll to position [333, 0]
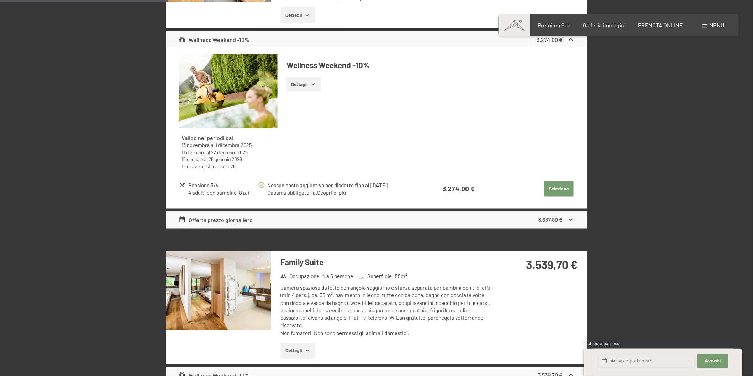
click at [299, 350] on button "Dettagli" at bounding box center [298, 351] width 35 height 16
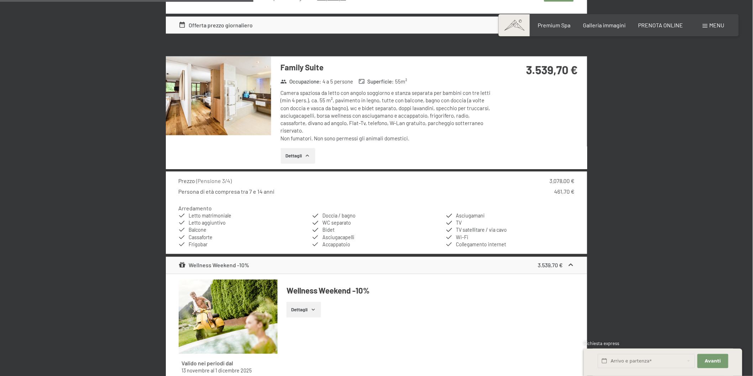
scroll to position [531, 0]
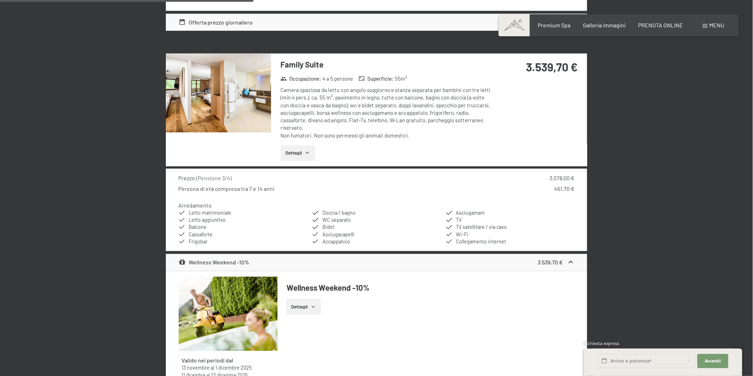
click at [209, 104] on img at bounding box center [218, 93] width 105 height 79
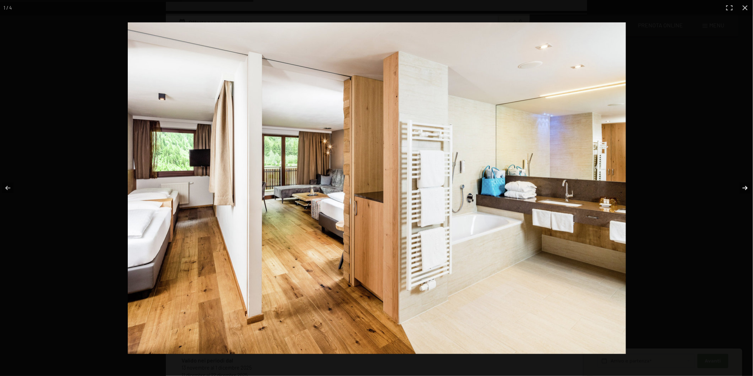
click at [744, 187] on button "button" at bounding box center [740, 188] width 25 height 36
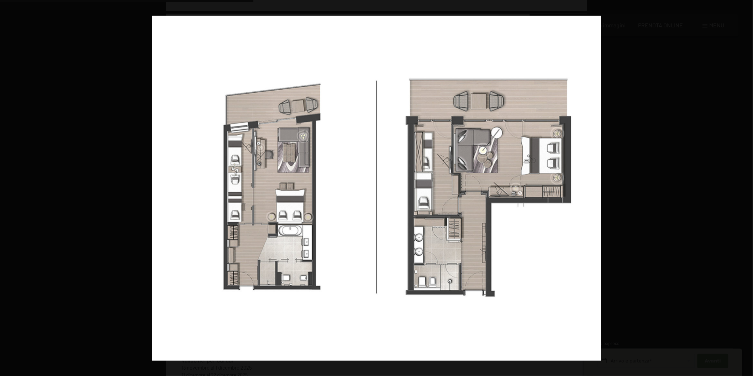
click at [744, 187] on button "button" at bounding box center [740, 188] width 25 height 36
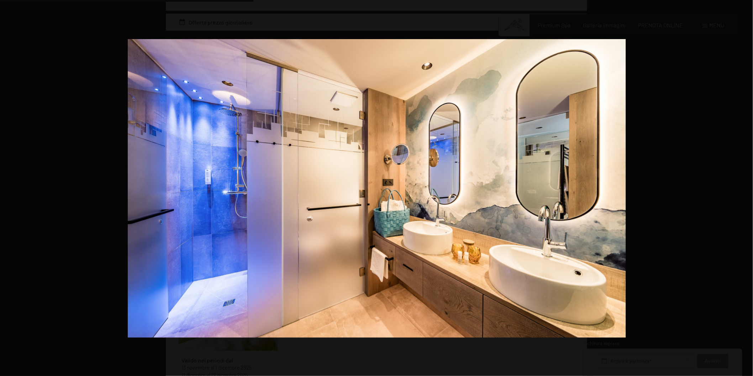
click at [744, 187] on button "button" at bounding box center [740, 188] width 25 height 36
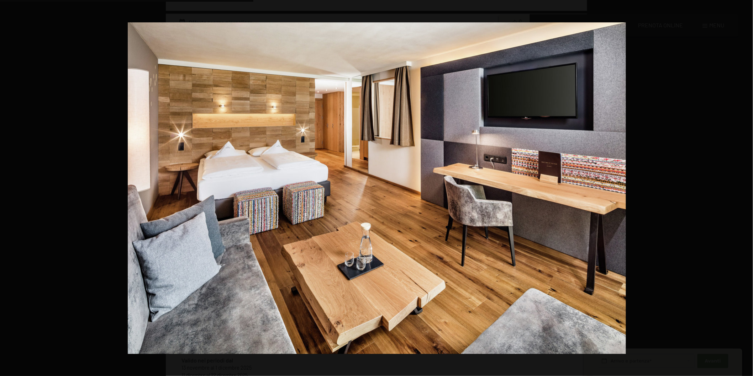
click at [744, 187] on button "button" at bounding box center [740, 188] width 25 height 36
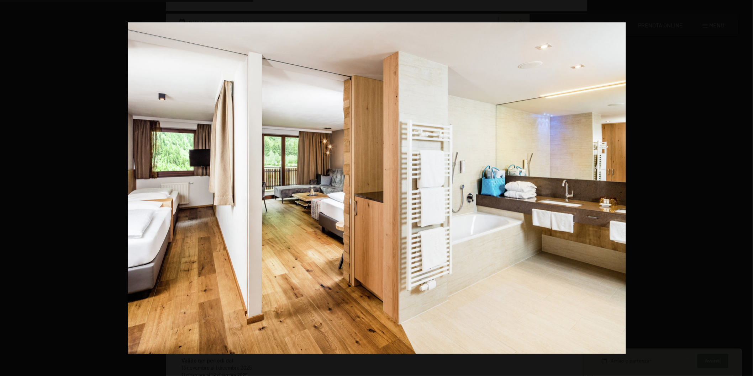
click at [744, 187] on button "button" at bounding box center [740, 188] width 25 height 36
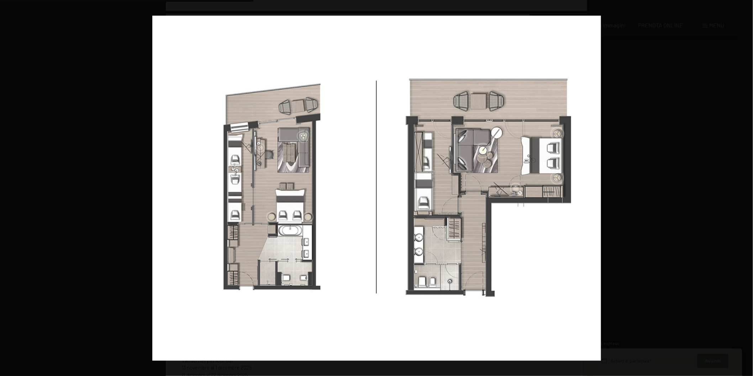
click at [744, 187] on button "button" at bounding box center [740, 188] width 25 height 36
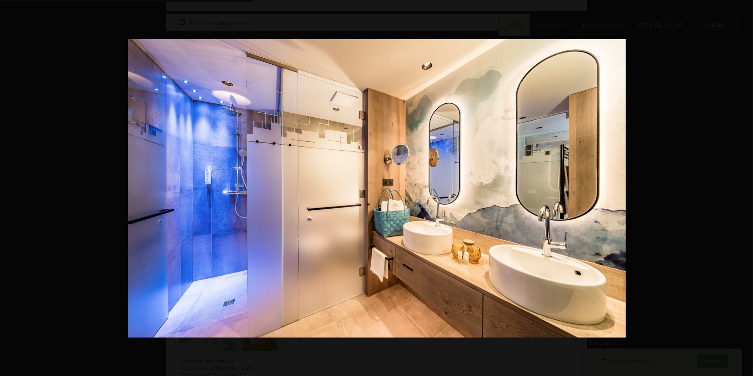
click at [744, 187] on button "button" at bounding box center [740, 188] width 25 height 36
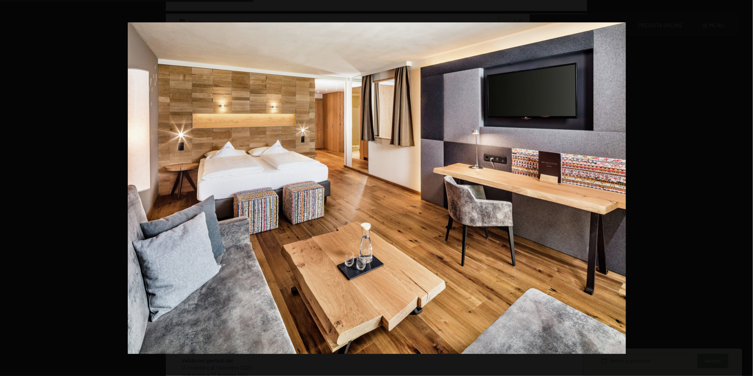
click at [744, 187] on button "button" at bounding box center [740, 188] width 25 height 36
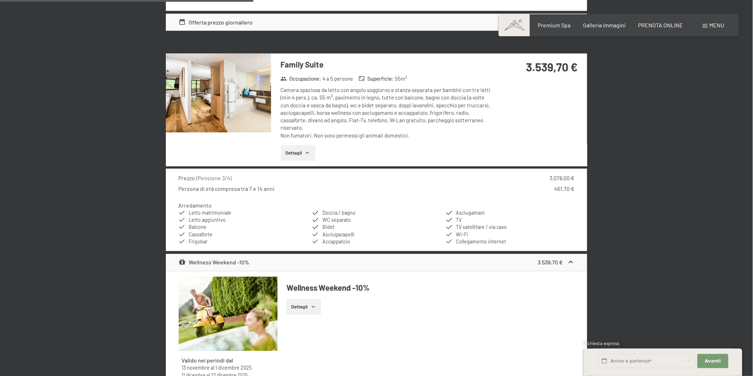
click at [0, 0] on img at bounding box center [0, 0] width 0 height 0
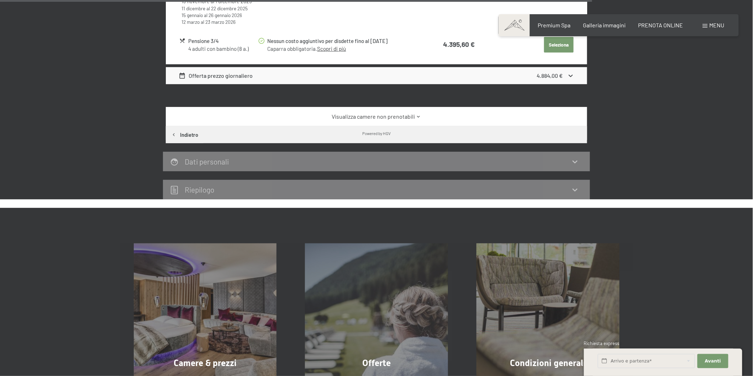
scroll to position [1242, 0]
